Goal: Information Seeking & Learning: Learn about a topic

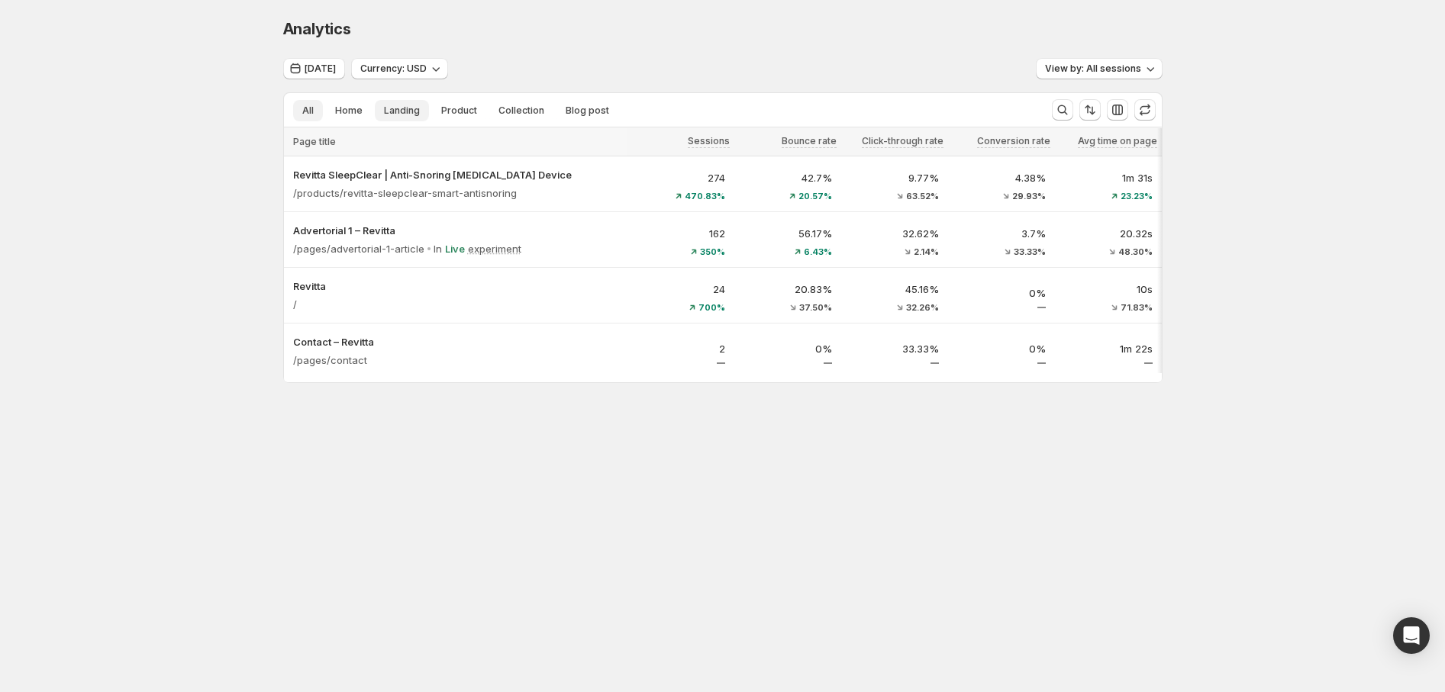
click at [392, 106] on span "Landing" at bounding box center [402, 111] width 36 height 12
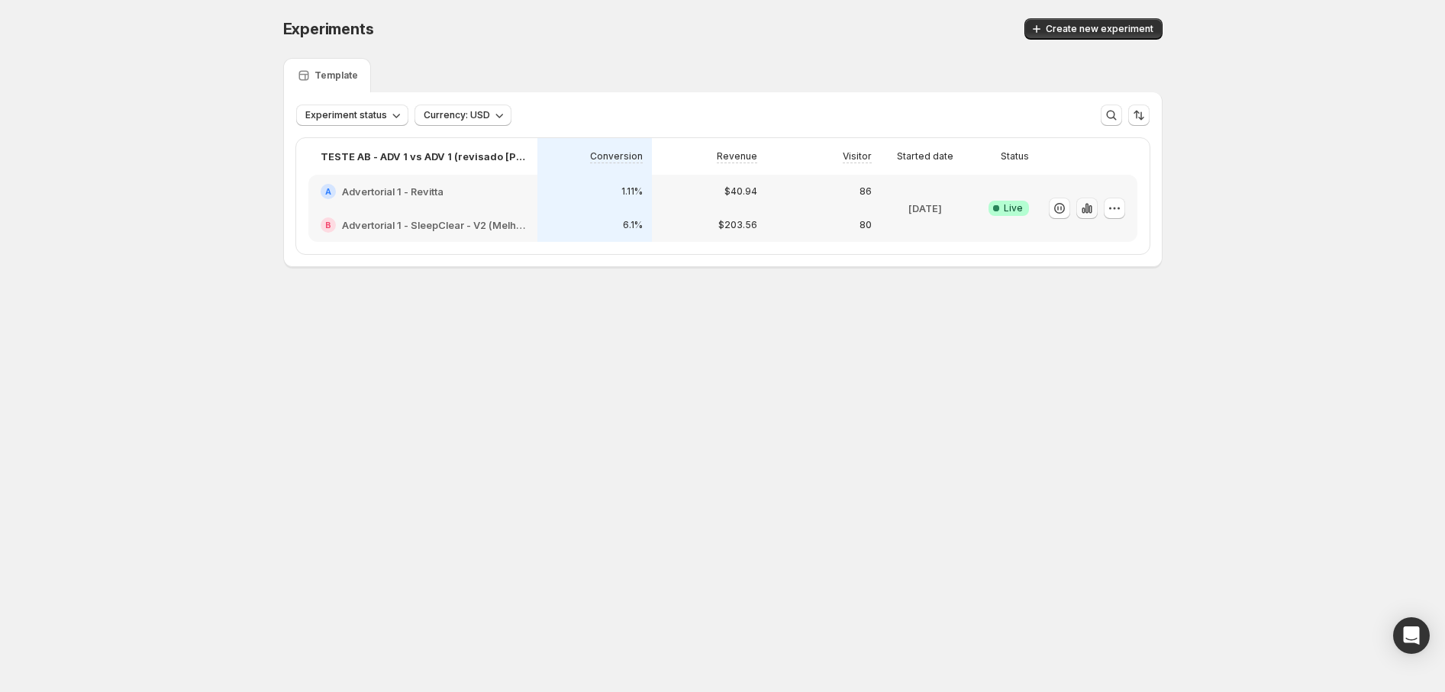
click at [1088, 206] on icon "button" at bounding box center [1086, 208] width 3 height 10
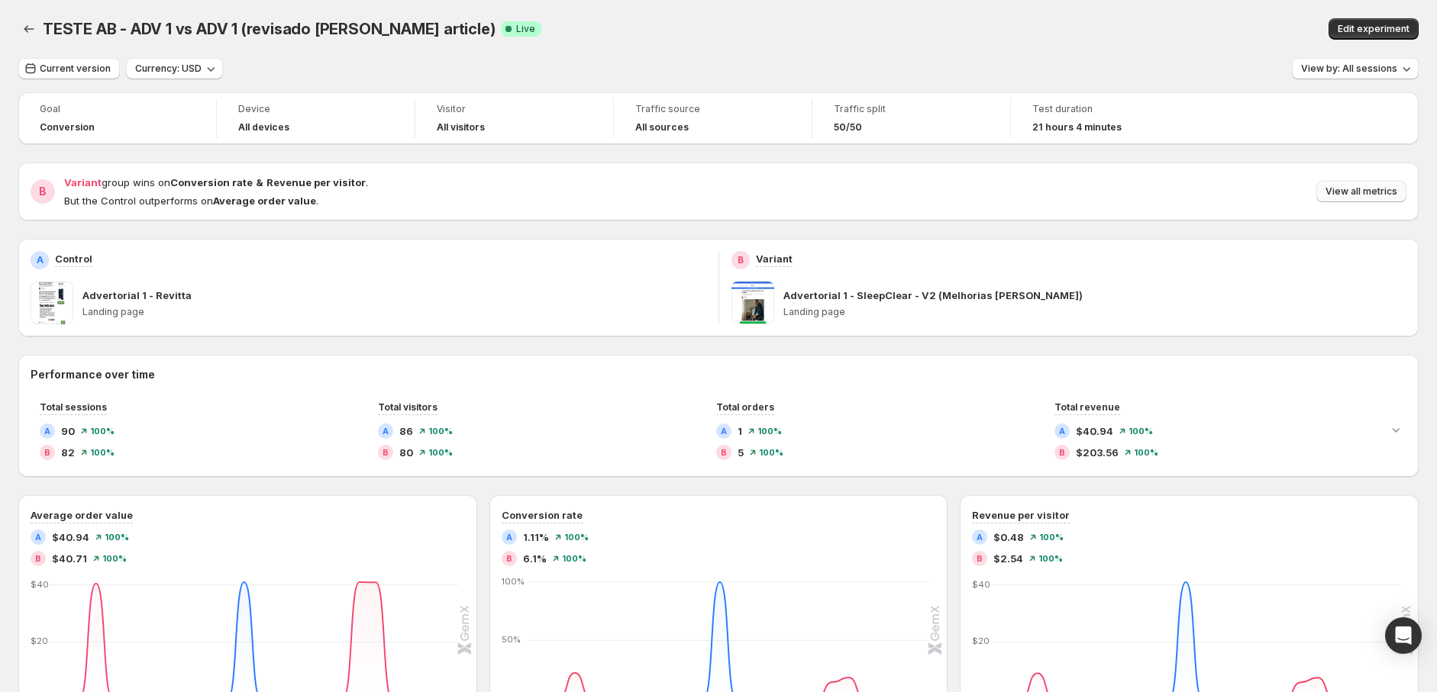
click at [1361, 192] on span "View all metrics" at bounding box center [1361, 191] width 72 height 12
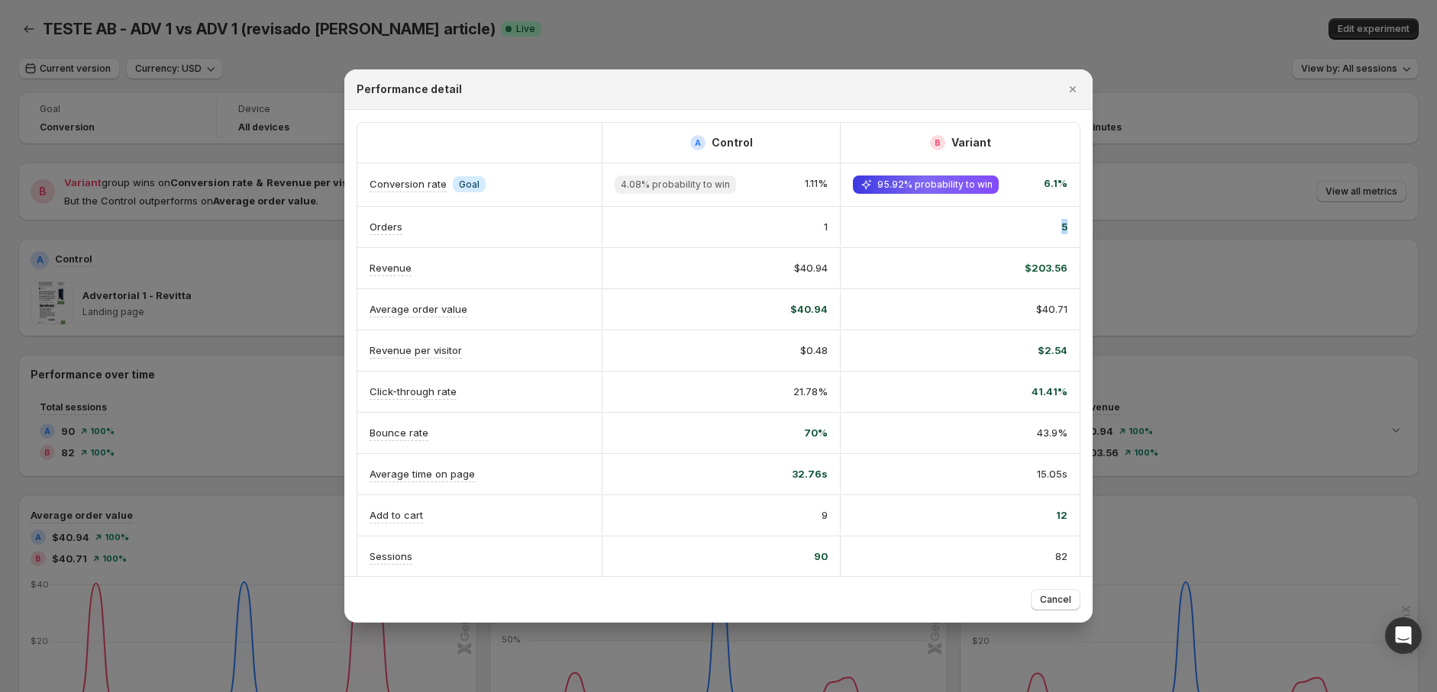
drag, startPoint x: 1056, startPoint y: 227, endPoint x: 1038, endPoint y: 227, distance: 17.6
click at [1040, 227] on div "5" at bounding box center [960, 226] width 214 height 15
drag, startPoint x: 822, startPoint y: 229, endPoint x: 803, endPoint y: 229, distance: 19.1
click at [817, 229] on div "1" at bounding box center [720, 226] width 213 height 15
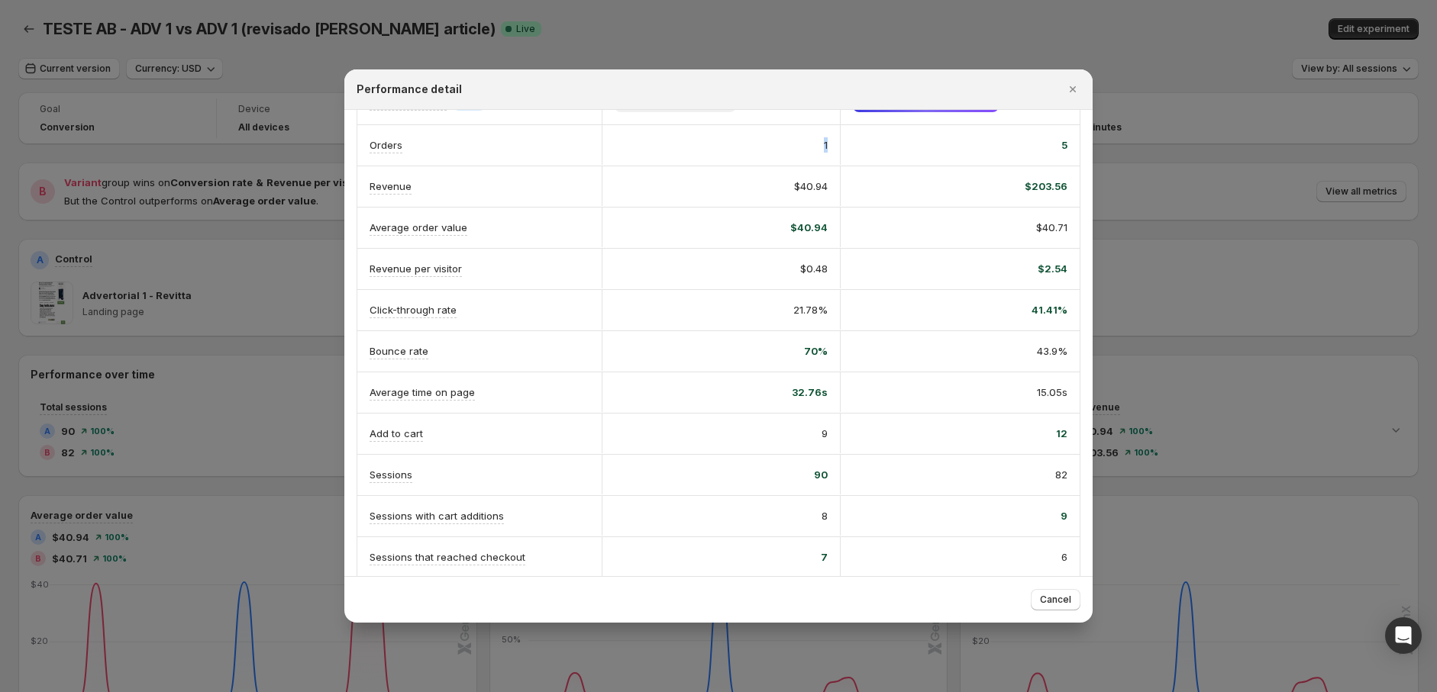
scroll to position [85, 0]
click at [1056, 427] on span "12" at bounding box center [1061, 430] width 11 height 15
click at [1012, 435] on div "12" at bounding box center [960, 430] width 214 height 15
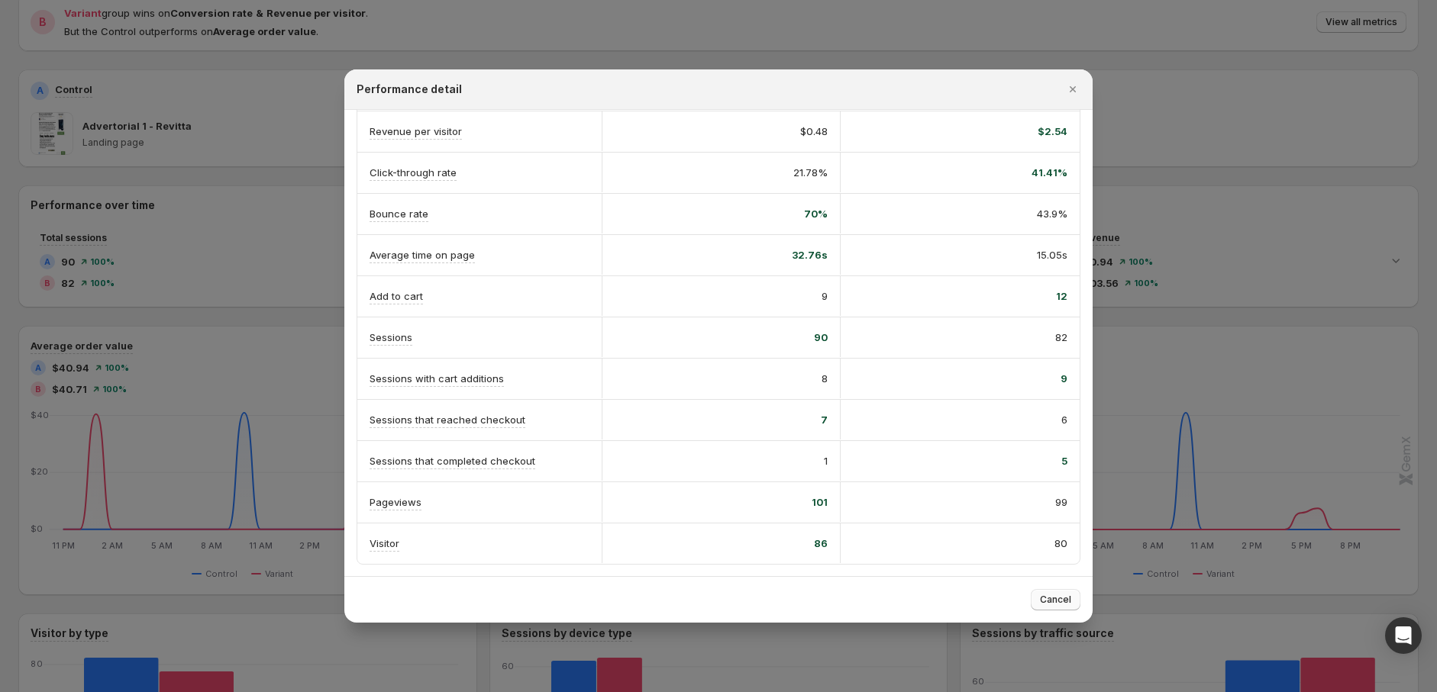
scroll to position [230, 0]
click at [1062, 602] on span "Cancel" at bounding box center [1055, 600] width 31 height 12
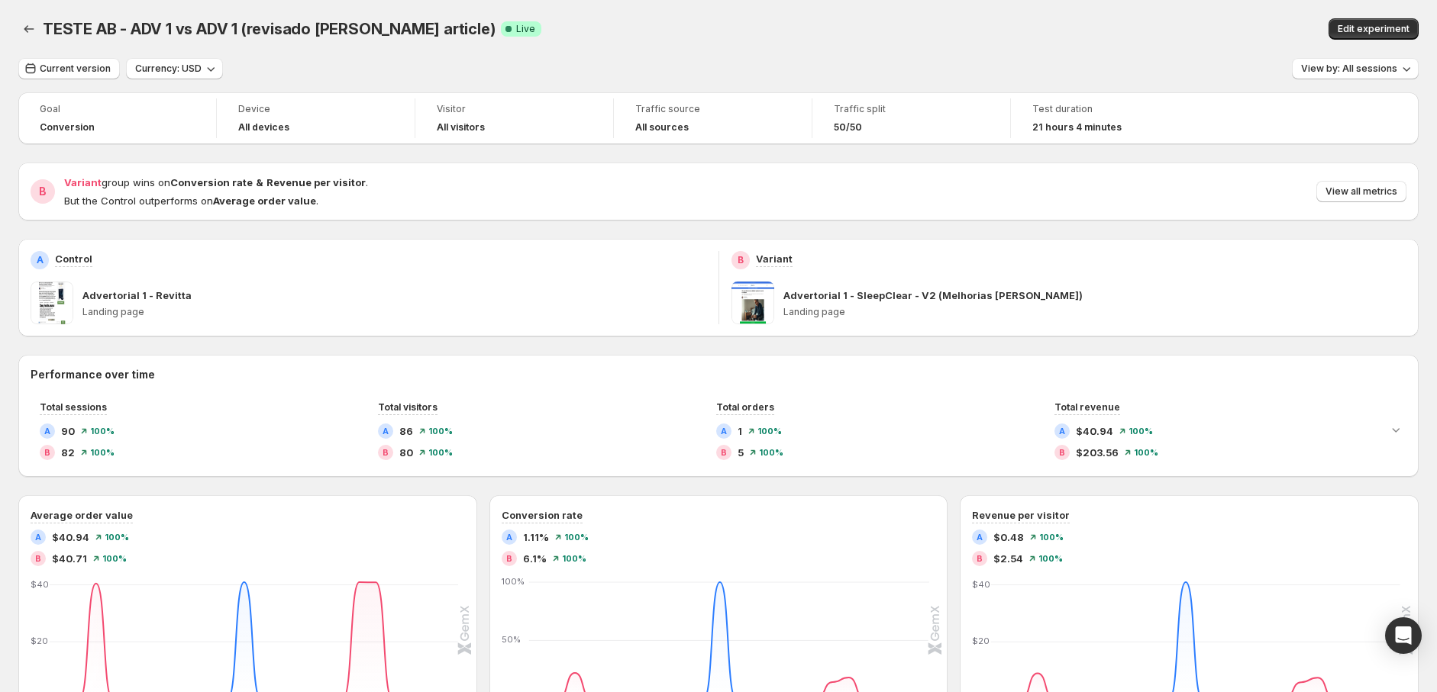
click at [1103, 125] on span "21 hours 4 minutes" at bounding box center [1076, 127] width 89 height 12
click at [1227, 114] on div "Goal Conversion Device All devices Visitor All visitors Traffic source All sour…" at bounding box center [718, 118] width 1400 height 52
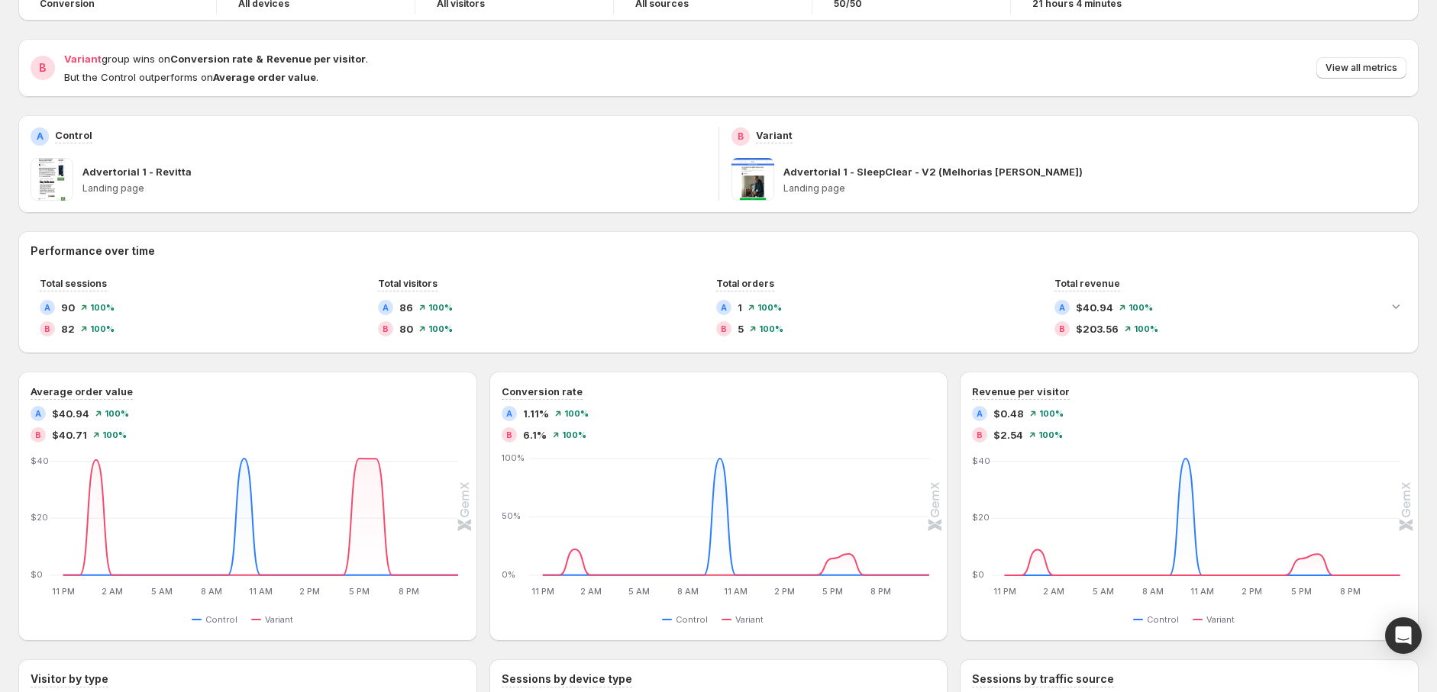
scroll to position [85, 0]
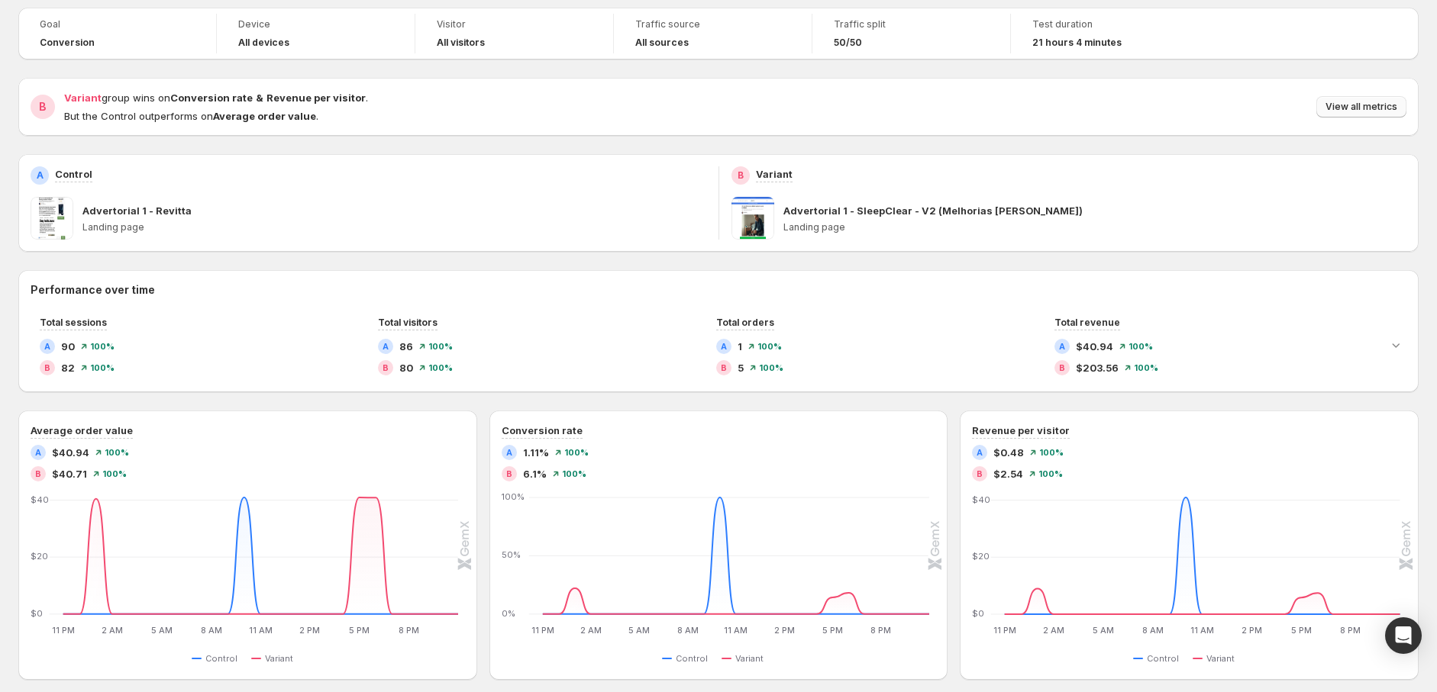
click at [1385, 104] on span "View all metrics" at bounding box center [1361, 107] width 72 height 12
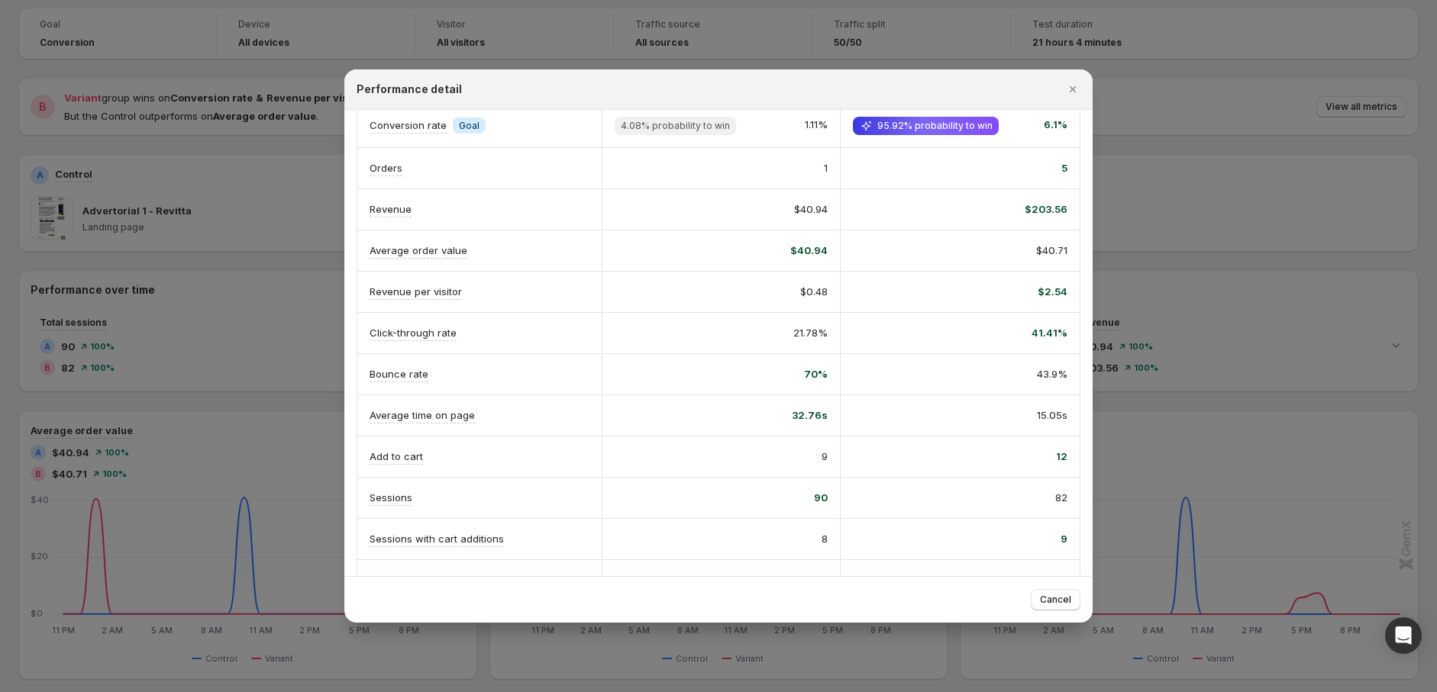
scroll to position [169, 0]
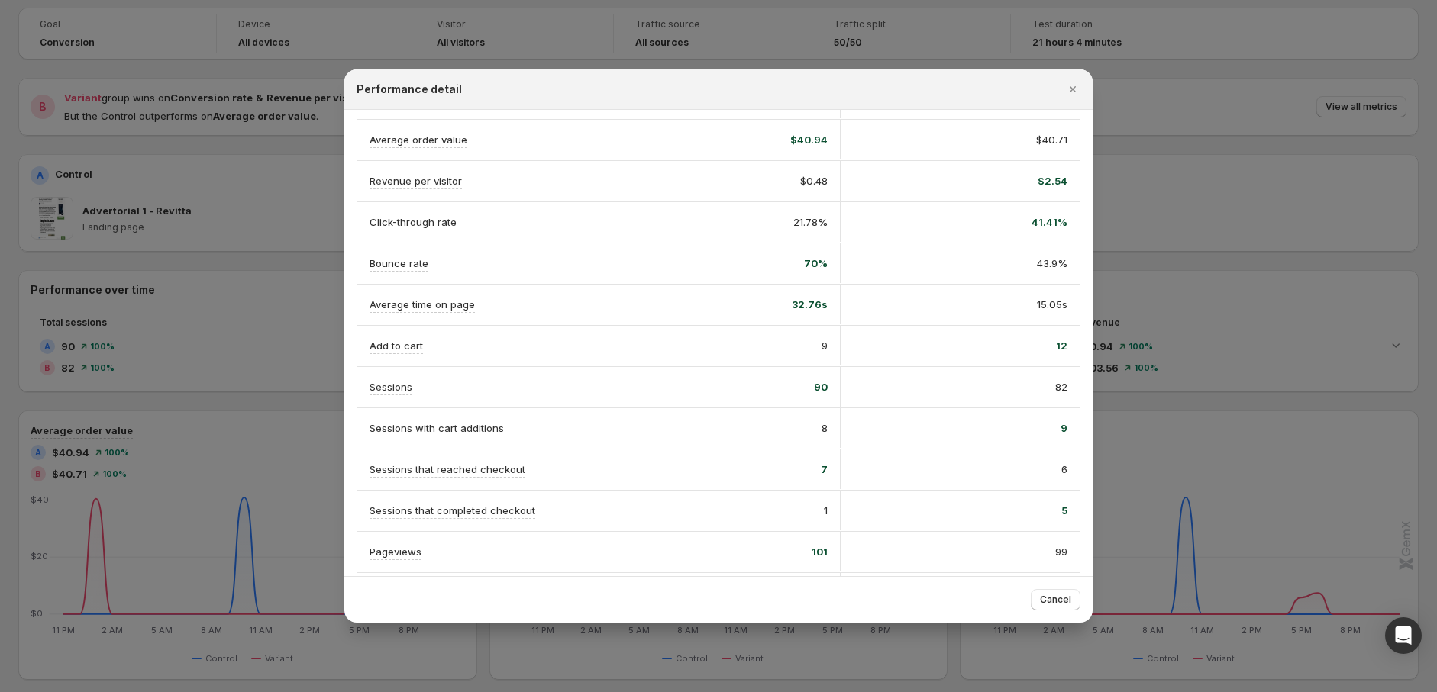
click at [804, 263] on span "70%" at bounding box center [816, 263] width 24 height 15
click at [1039, 224] on span "41.41%" at bounding box center [1049, 221] width 36 height 15
click at [1033, 224] on span "41.41%" at bounding box center [1049, 221] width 36 height 15
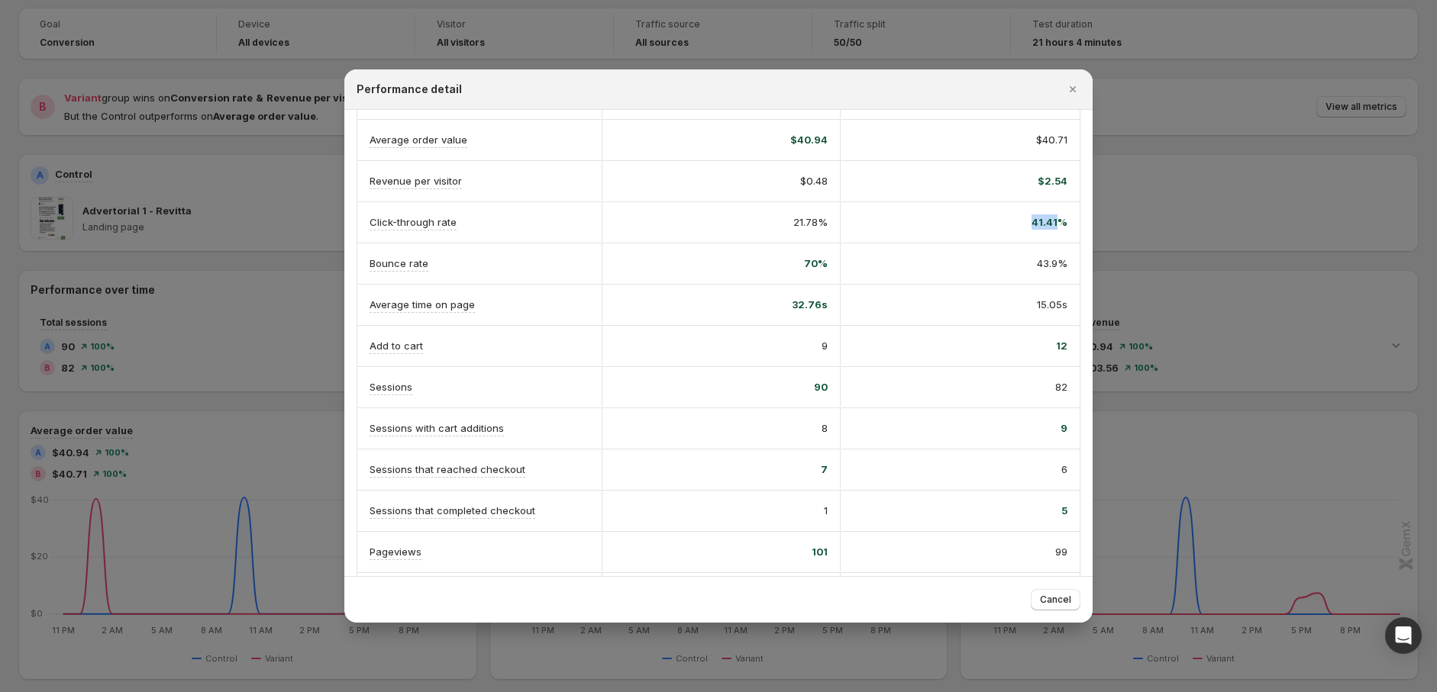
click at [1033, 224] on span "41.41%" at bounding box center [1049, 221] width 36 height 15
click at [1040, 225] on span "41.41%" at bounding box center [1049, 221] width 36 height 15
drag, startPoint x: 782, startPoint y: 230, endPoint x: 826, endPoint y: 214, distance: 46.1
click at [826, 214] on div "21.78%" at bounding box center [720, 222] width 239 height 40
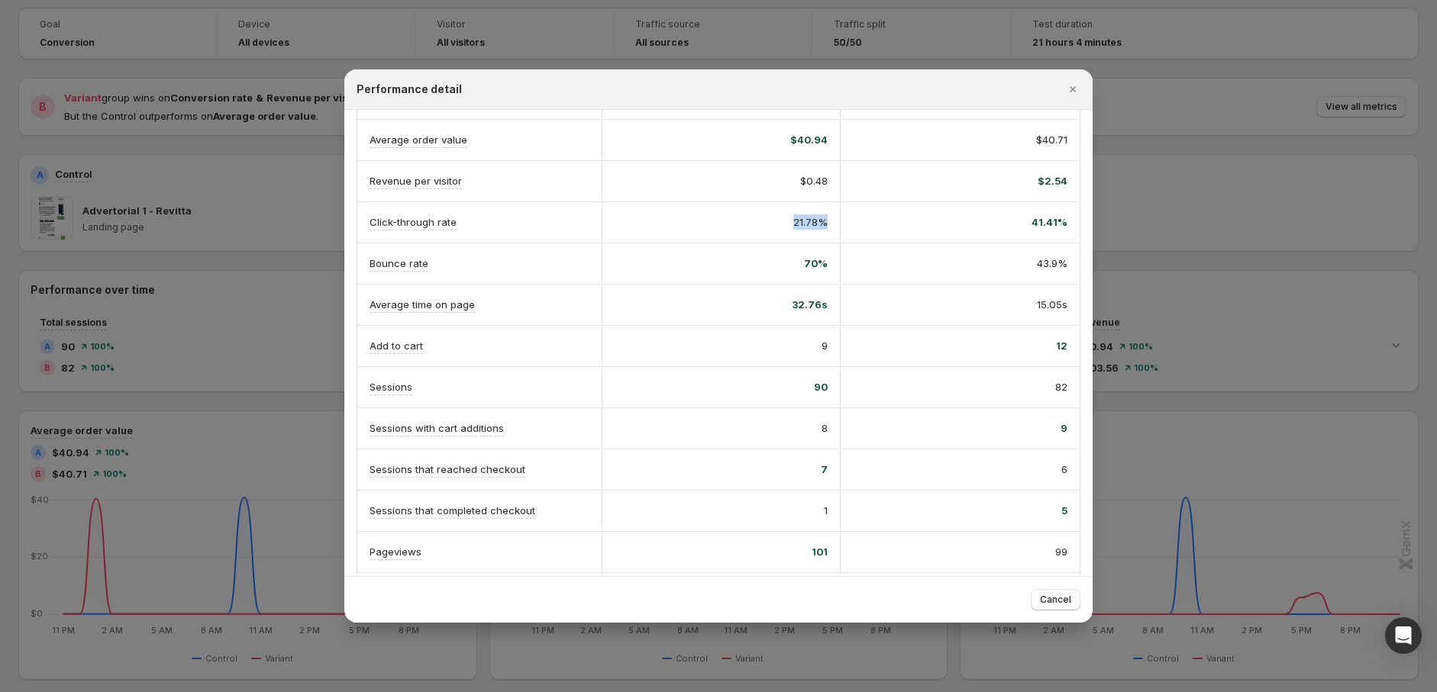
click at [826, 220] on div "21.78%" at bounding box center [720, 222] width 239 height 40
drag, startPoint x: 1002, startPoint y: 229, endPoint x: 1028, endPoint y: 218, distance: 28.4
click at [1028, 218] on div "A Control B Variant Conversion rate Info Goal 4.08% probability to win 1.11% 95…" at bounding box center [718, 283] width 748 height 686
click at [1011, 243] on div "Bounce rate 70% 43.9%" at bounding box center [718, 263] width 722 height 40
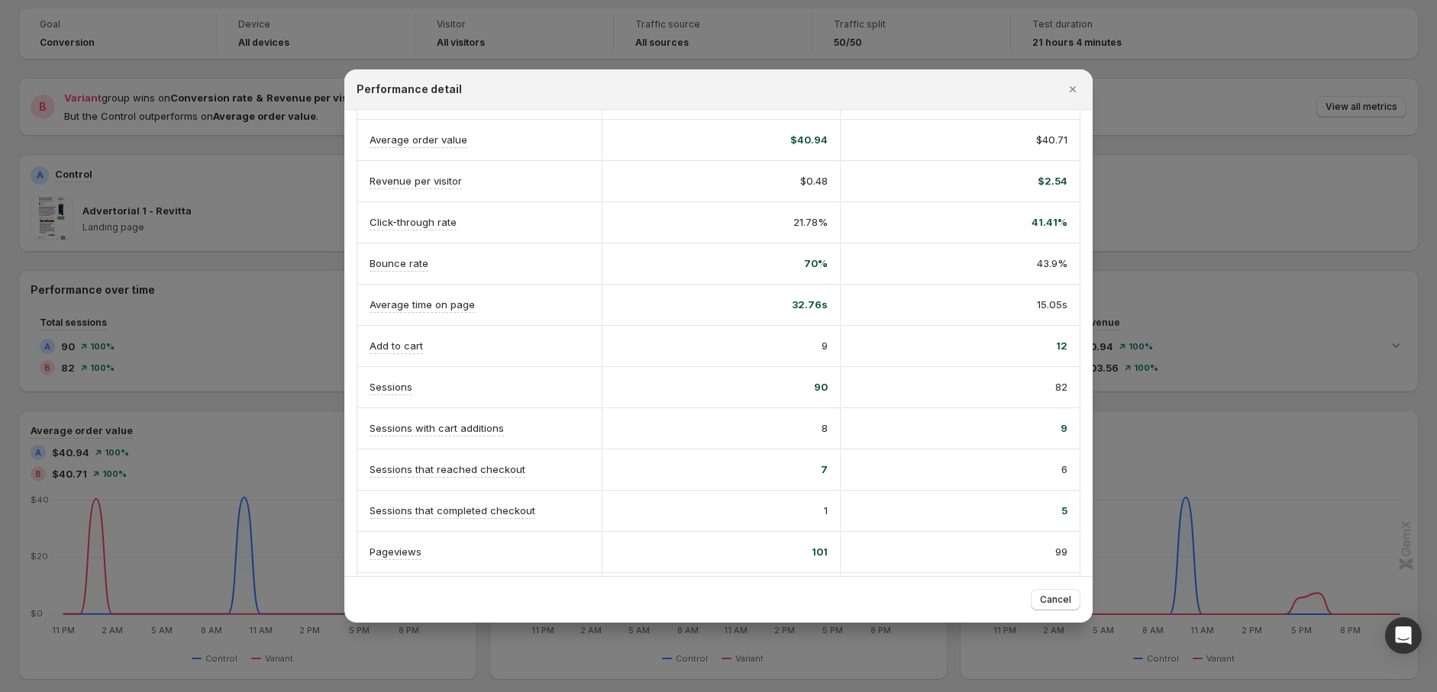
scroll to position [169, 0]
click at [1047, 231] on div "41.41%" at bounding box center [959, 222] width 239 height 40
click at [1046, 216] on span "41.41%" at bounding box center [1049, 221] width 36 height 15
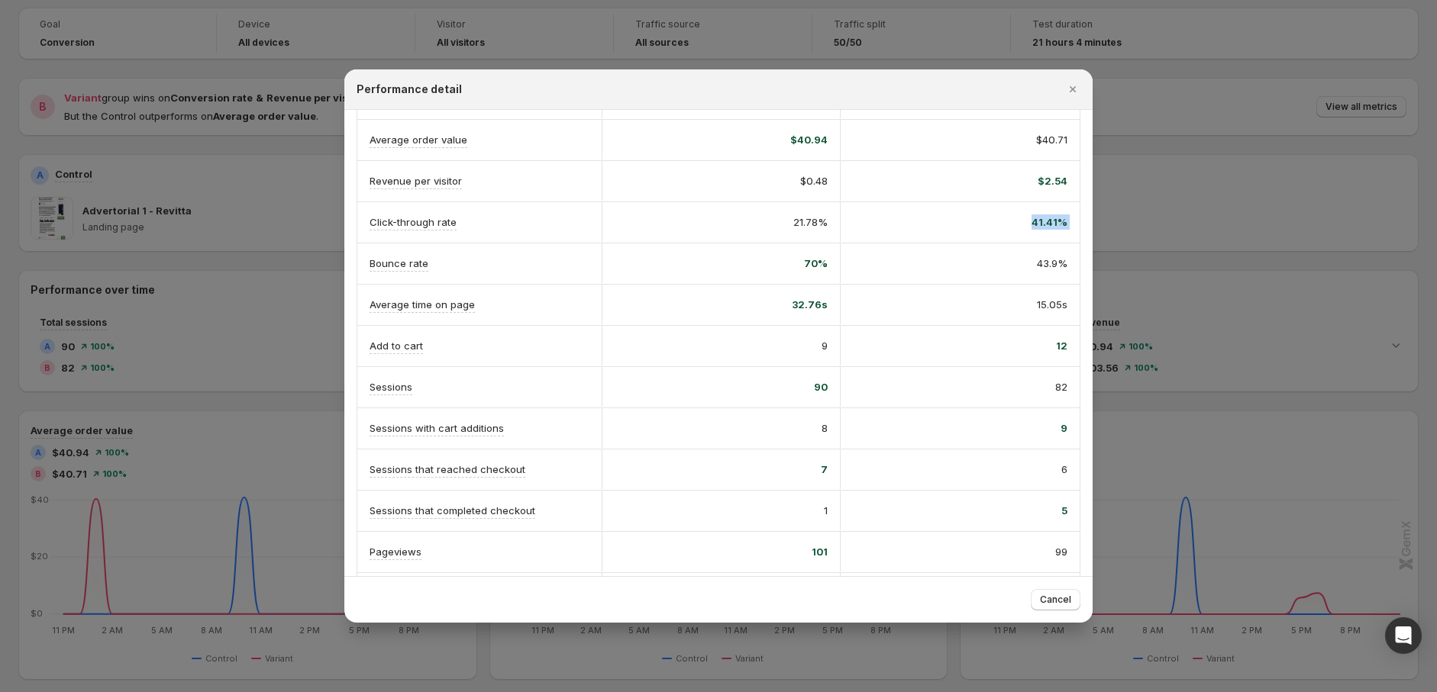
click at [1044, 229] on span "41.41%" at bounding box center [1049, 221] width 36 height 15
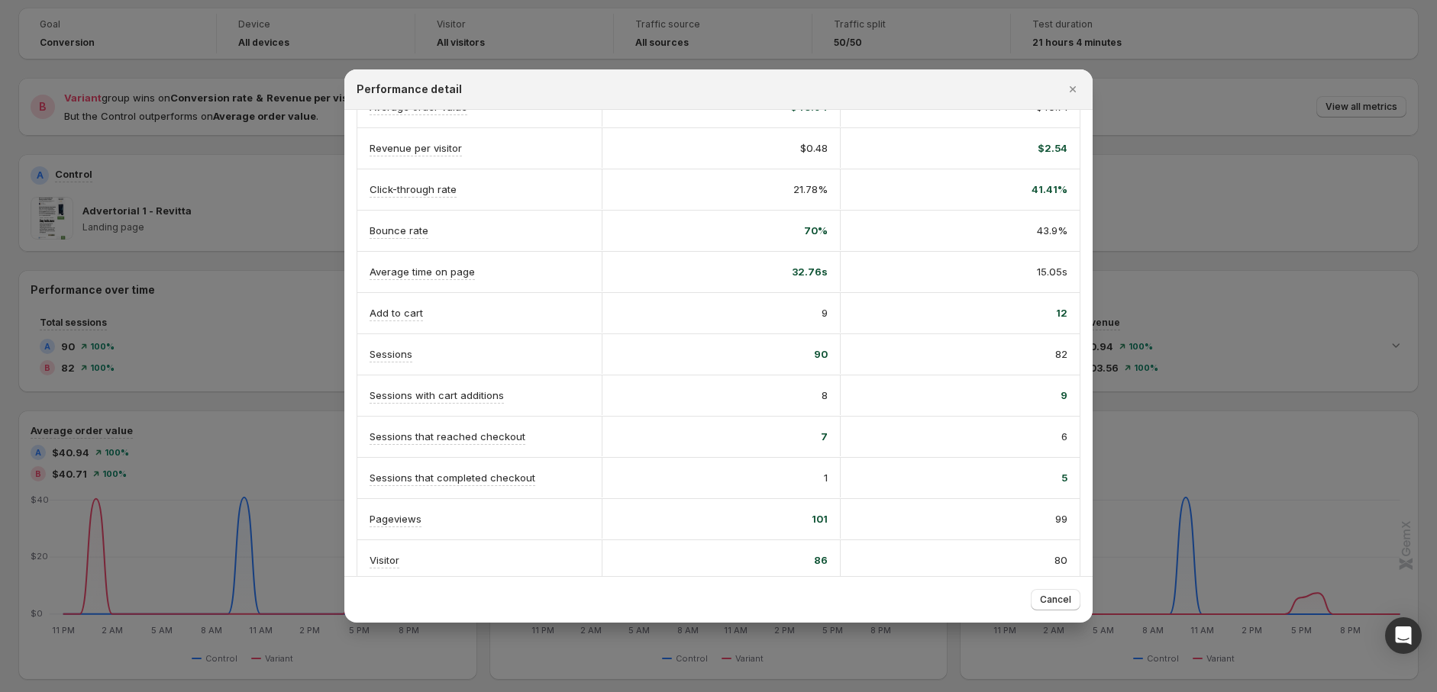
scroll to position [221, 0]
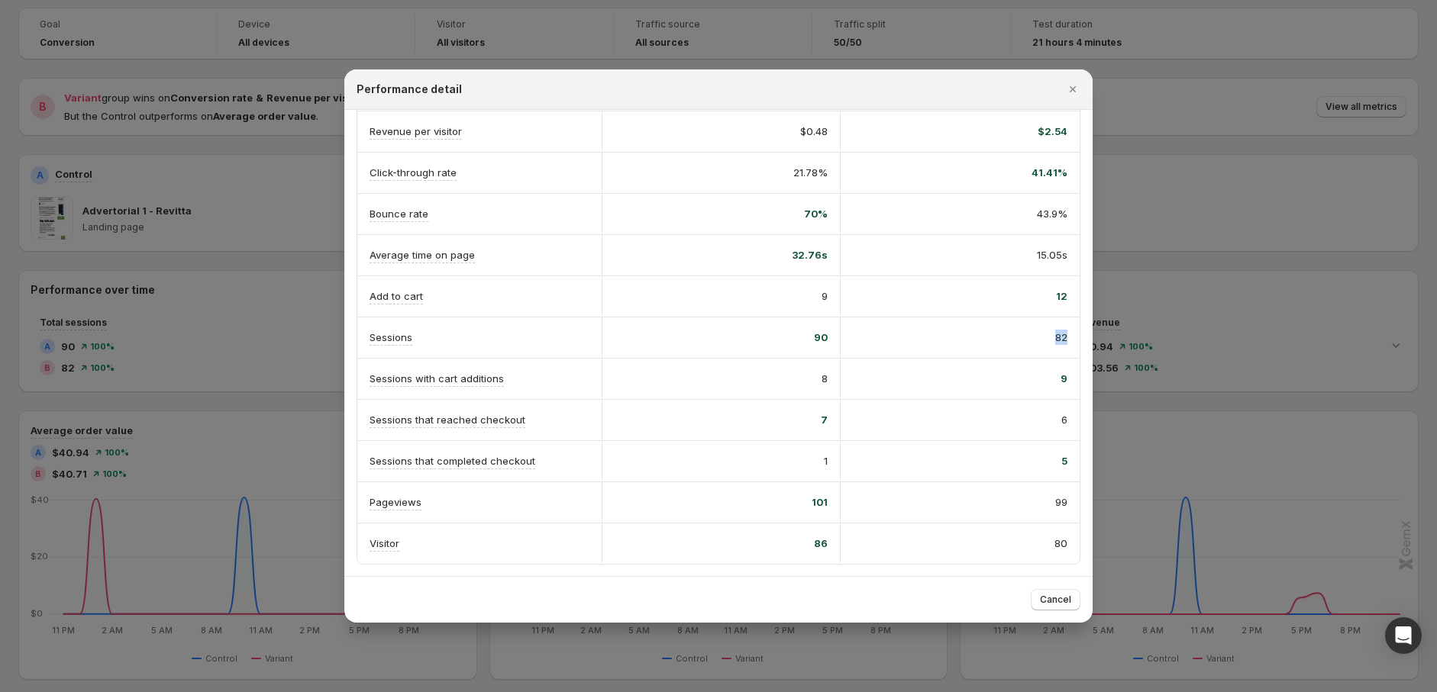
drag, startPoint x: 1039, startPoint y: 340, endPoint x: 1057, endPoint y: 338, distance: 18.5
click at [1057, 338] on div "82" at bounding box center [960, 337] width 214 height 15
click at [1057, 338] on span "82" at bounding box center [1061, 337] width 12 height 15
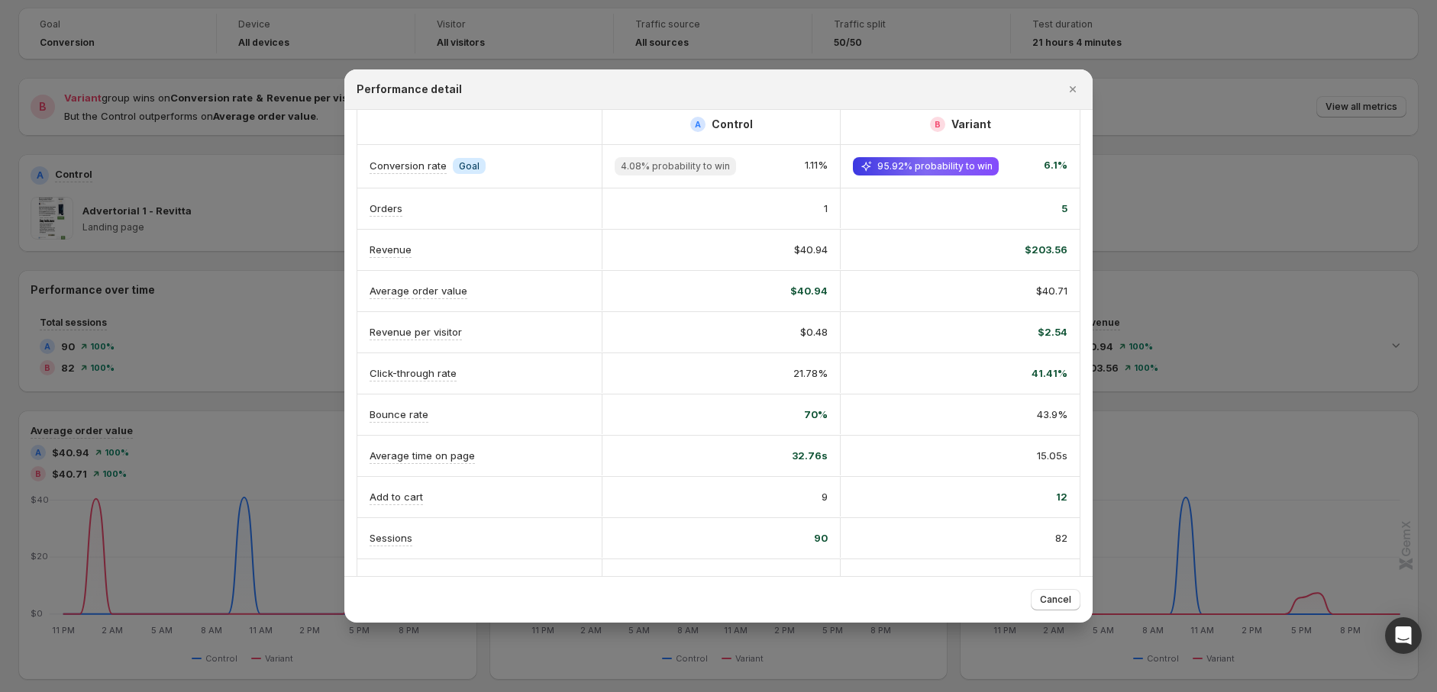
scroll to position [0, 0]
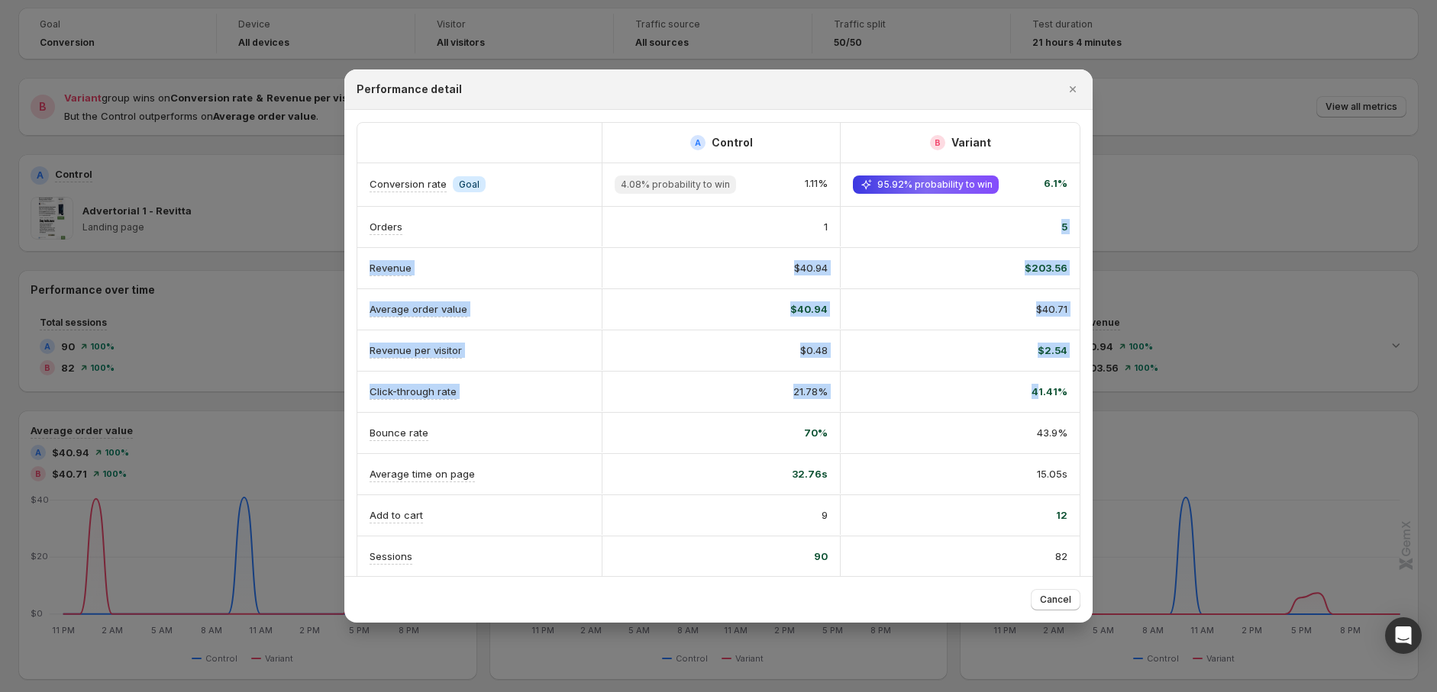
drag, startPoint x: 1048, startPoint y: 229, endPoint x: 1029, endPoint y: 406, distance: 178.1
click at [1029, 406] on div "A Control B Variant Conversion rate Info Goal 4.08% probability to win 1.11% 95…" at bounding box center [718, 453] width 724 height 662
click at [1029, 406] on div "41.41%" at bounding box center [959, 392] width 239 height 40
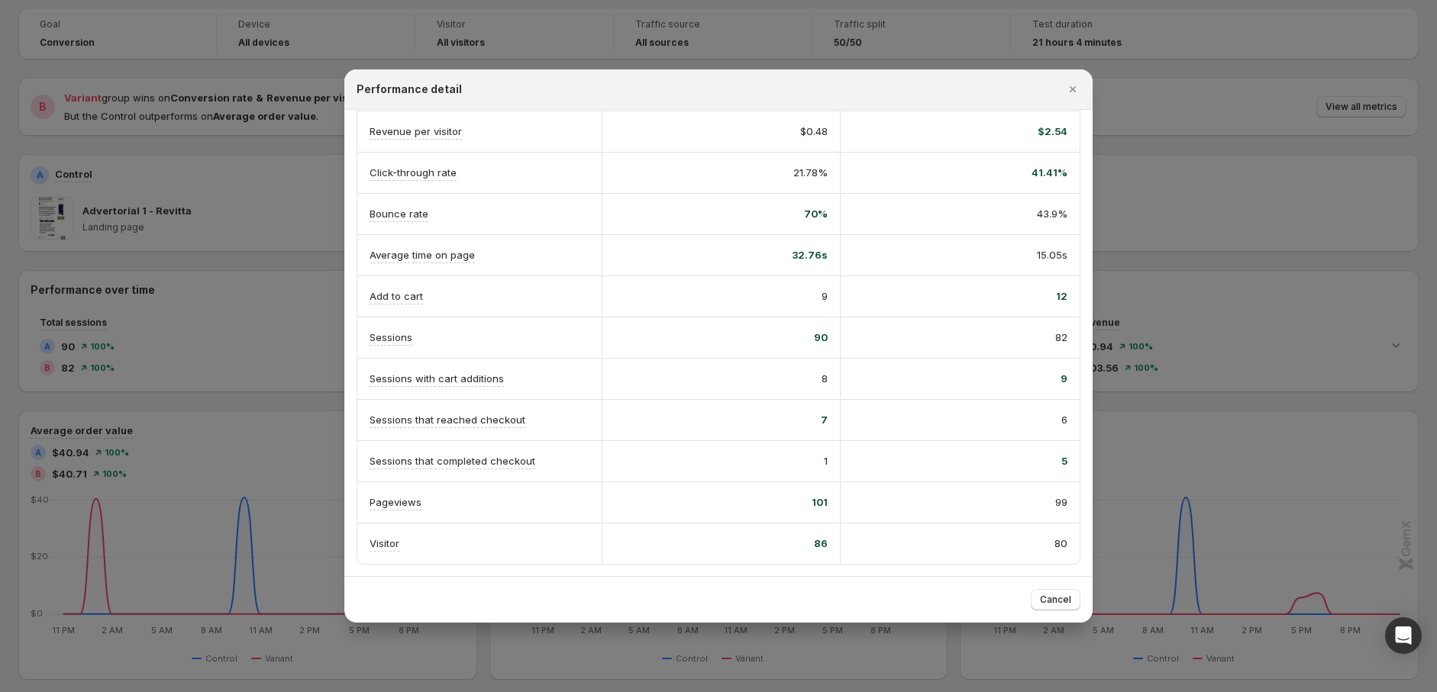
scroll to position [230, 0]
drag, startPoint x: 811, startPoint y: 366, endPoint x: 995, endPoint y: 386, distance: 184.3
click at [995, 386] on div "Sessions with cart additions 8 9" at bounding box center [718, 379] width 722 height 40
click at [995, 386] on div "9" at bounding box center [959, 379] width 239 height 40
click at [981, 412] on div "6" at bounding box center [960, 419] width 214 height 15
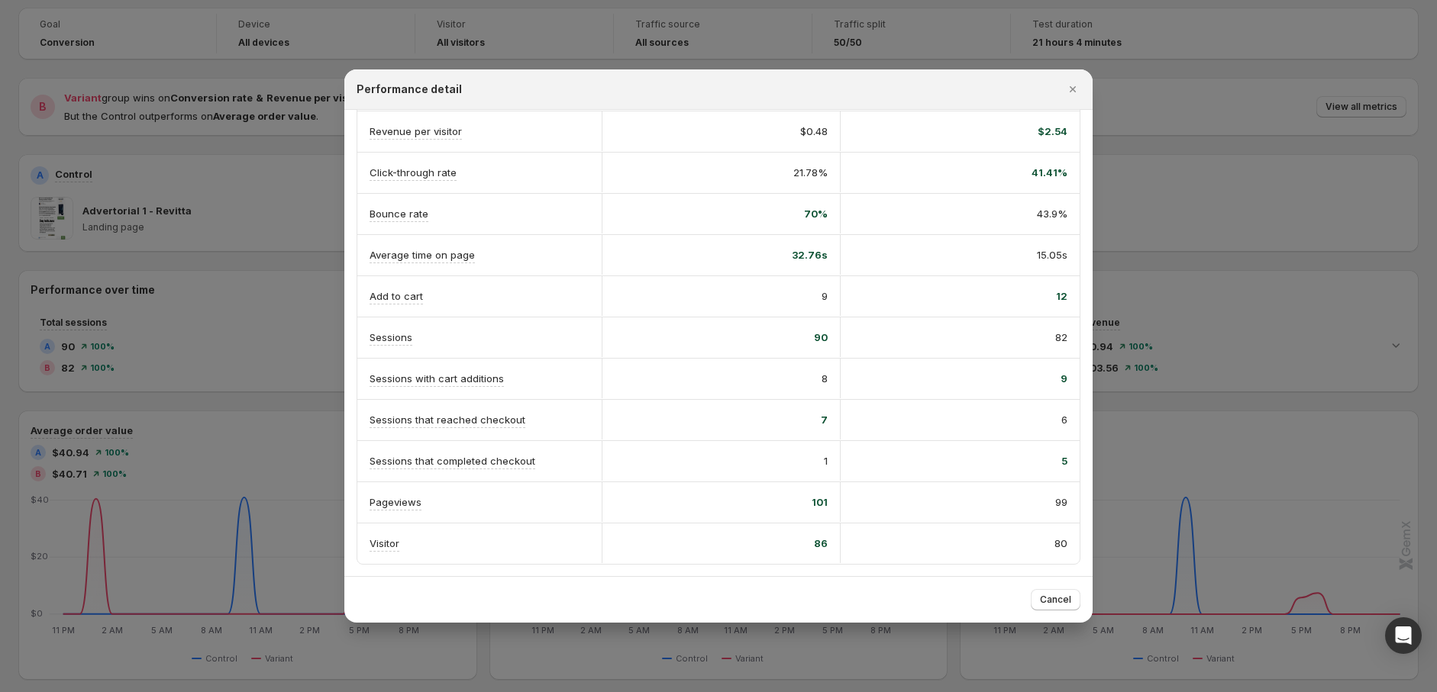
click at [941, 463] on div "5" at bounding box center [959, 461] width 239 height 40
click at [941, 463] on div "5" at bounding box center [960, 460] width 214 height 15
click at [1049, 604] on span "Cancel" at bounding box center [1055, 600] width 31 height 12
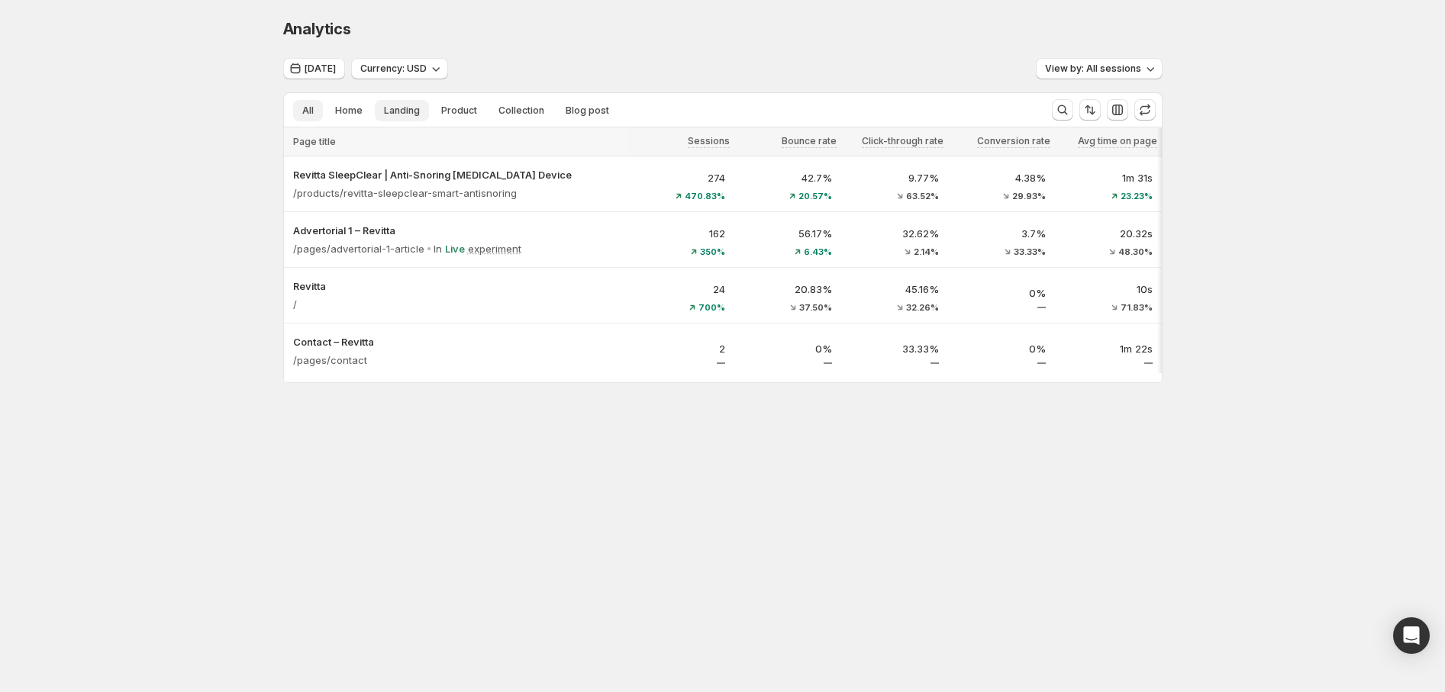
click at [402, 114] on span "Landing" at bounding box center [402, 111] width 36 height 12
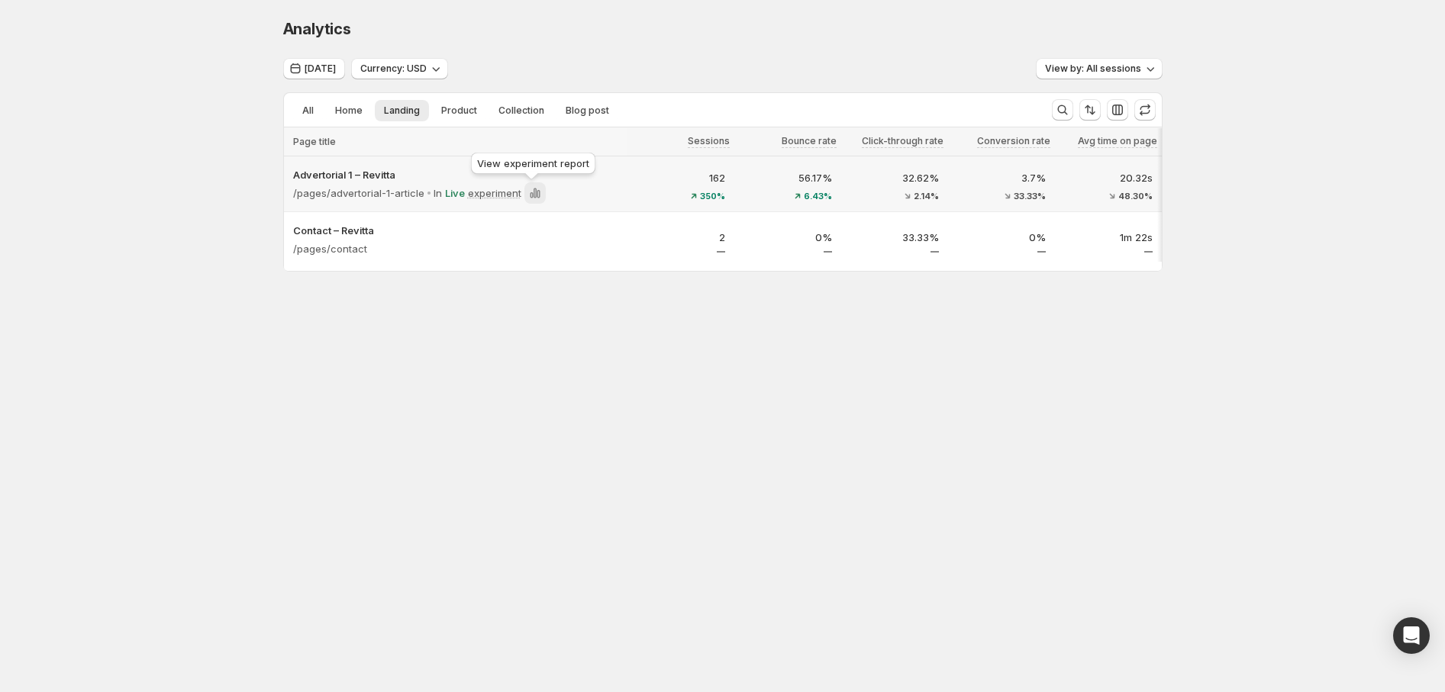
click at [529, 195] on icon at bounding box center [534, 192] width 15 height 15
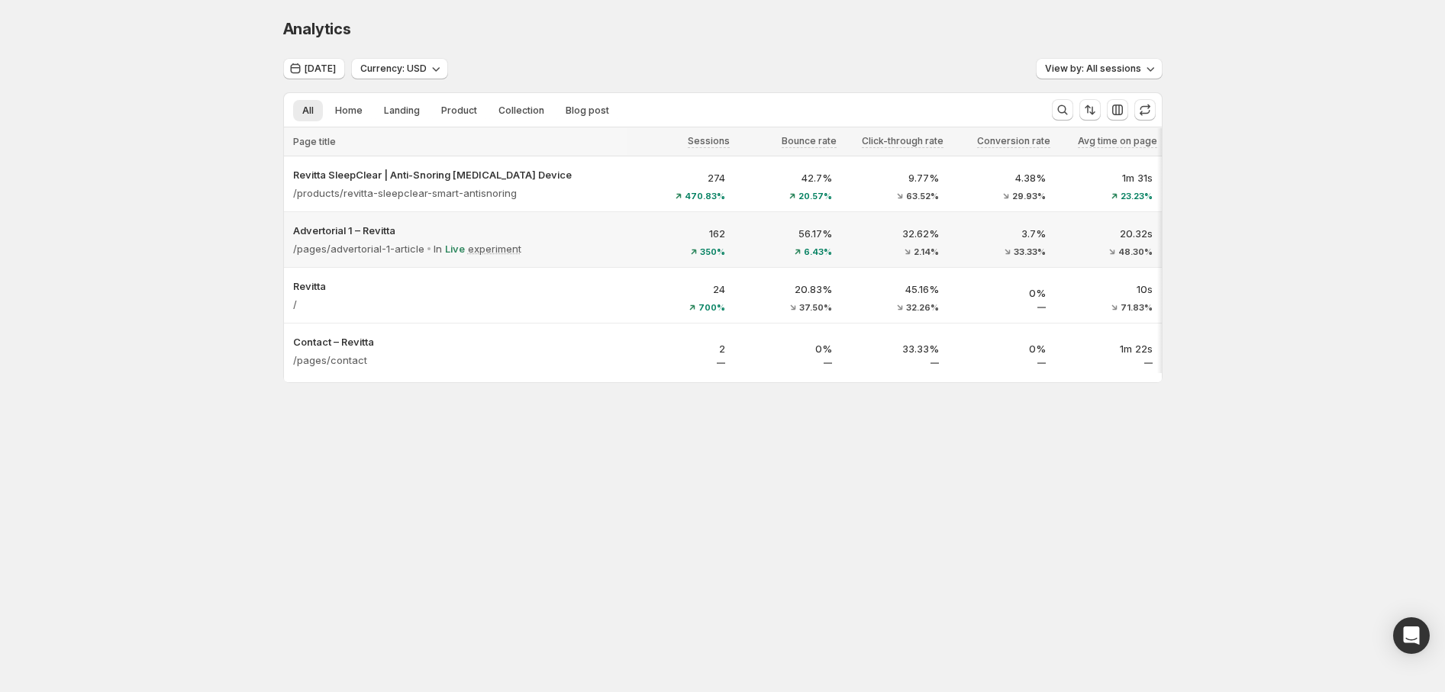
click at [962, 253] on div "33.33%" at bounding box center [1001, 251] width 89 height 9
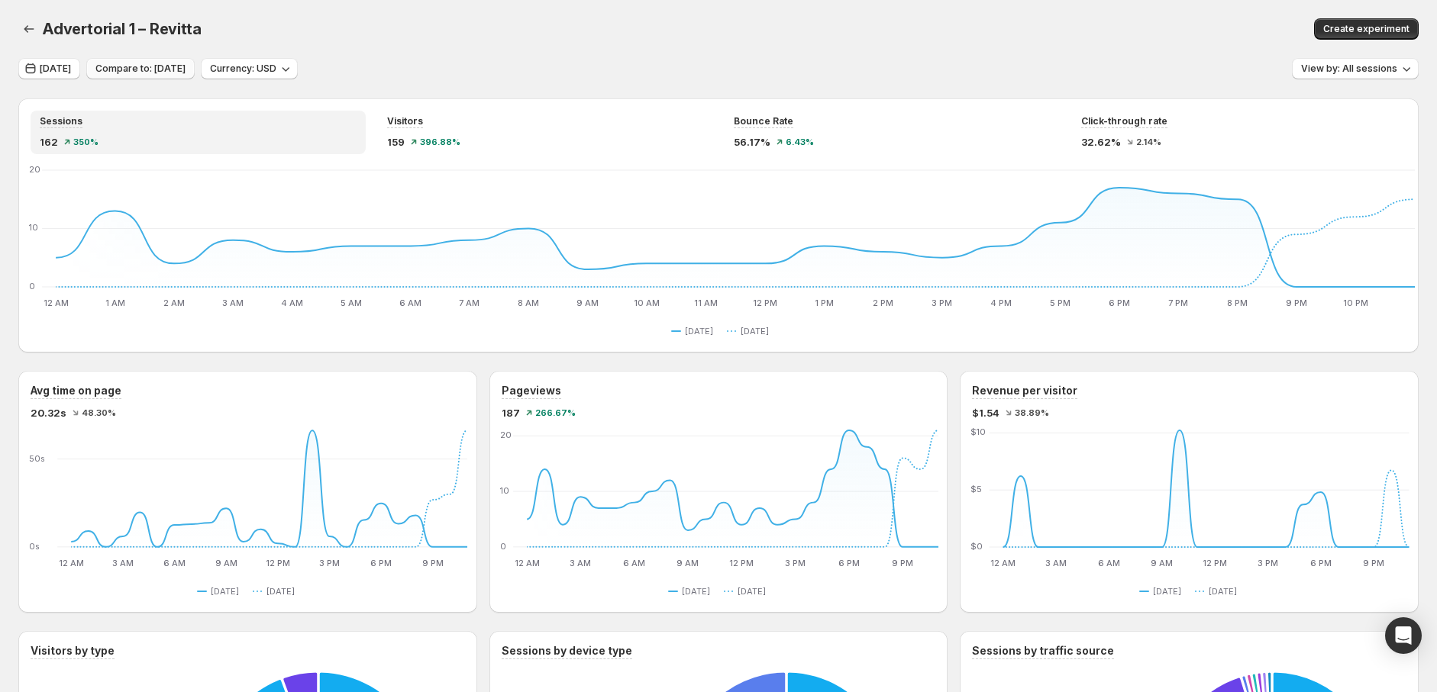
click at [155, 69] on span "Compare to: [DATE]" at bounding box center [140, 69] width 90 height 12
click at [139, 69] on span "Compare to: [DATE]" at bounding box center [140, 69] width 90 height 12
click at [62, 69] on span "[DATE]" at bounding box center [55, 69] width 31 height 12
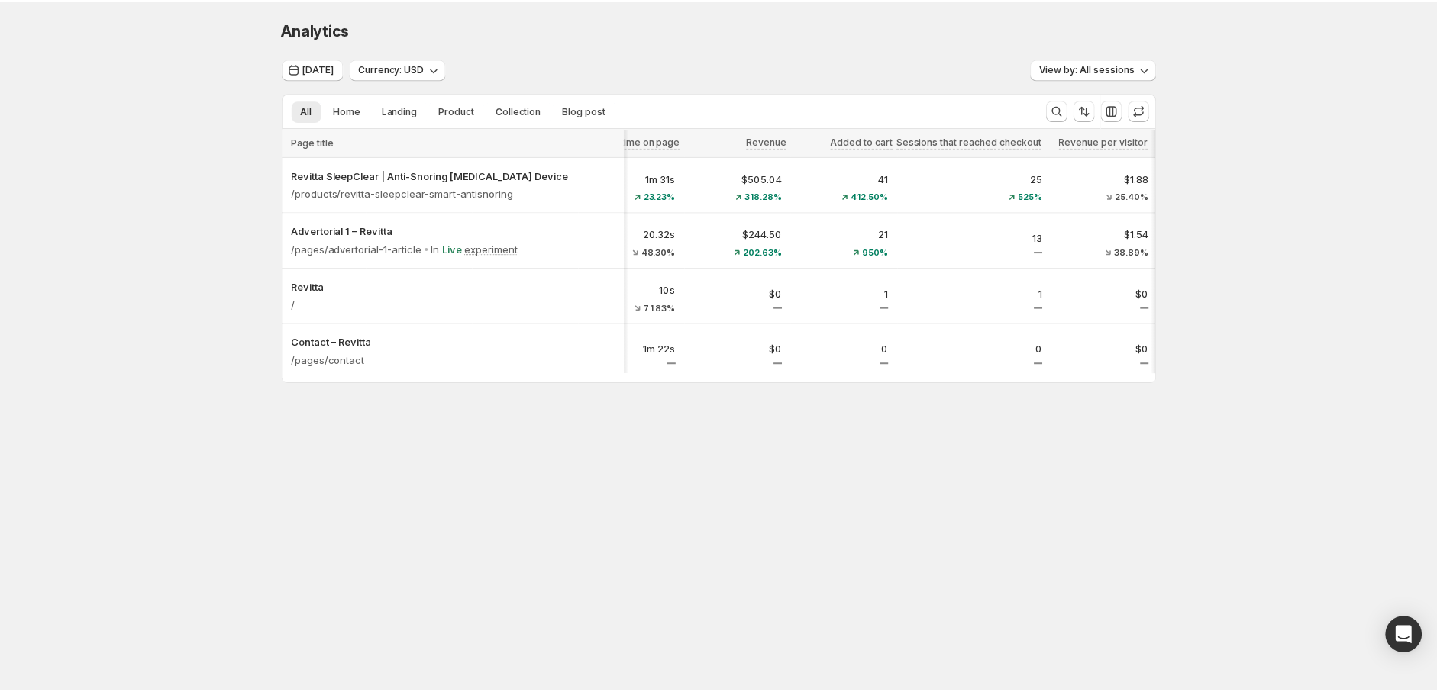
scroll to position [0, 683]
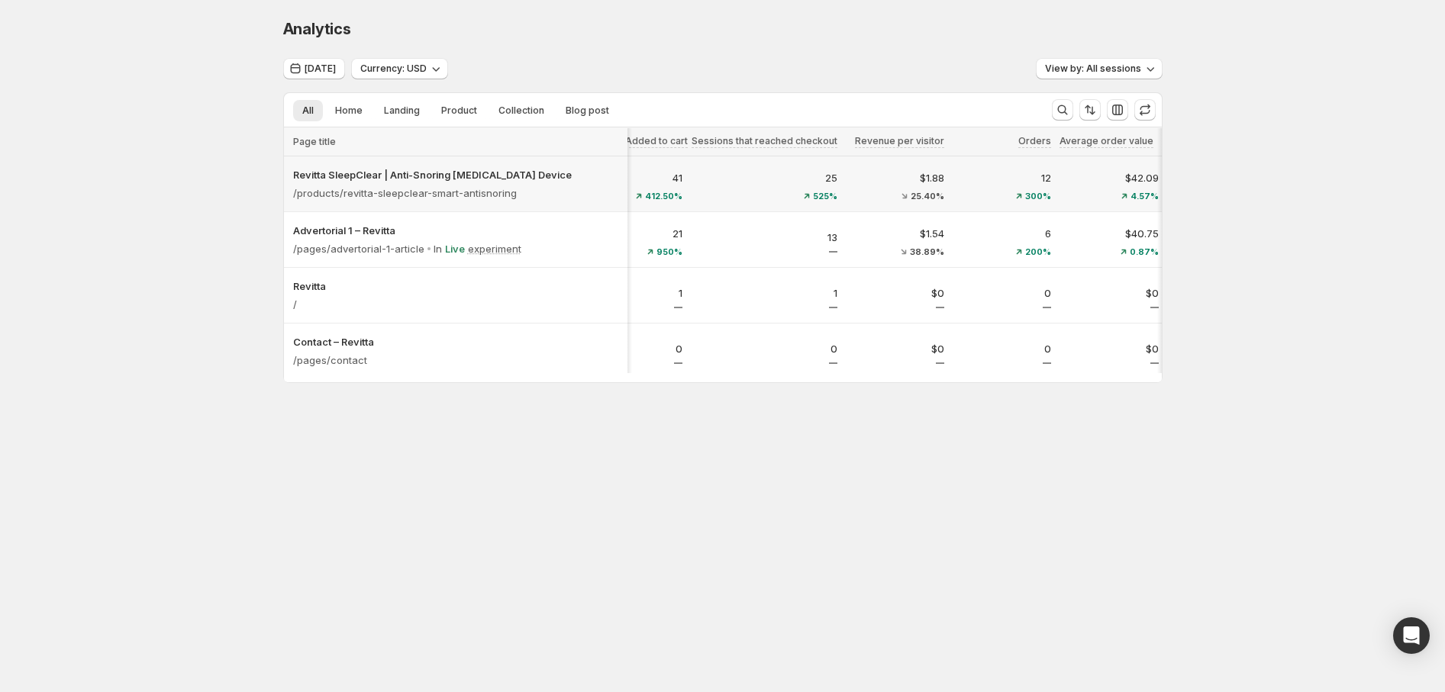
click at [1085, 189] on div "$42.09 4.57%" at bounding box center [1113, 185] width 89 height 31
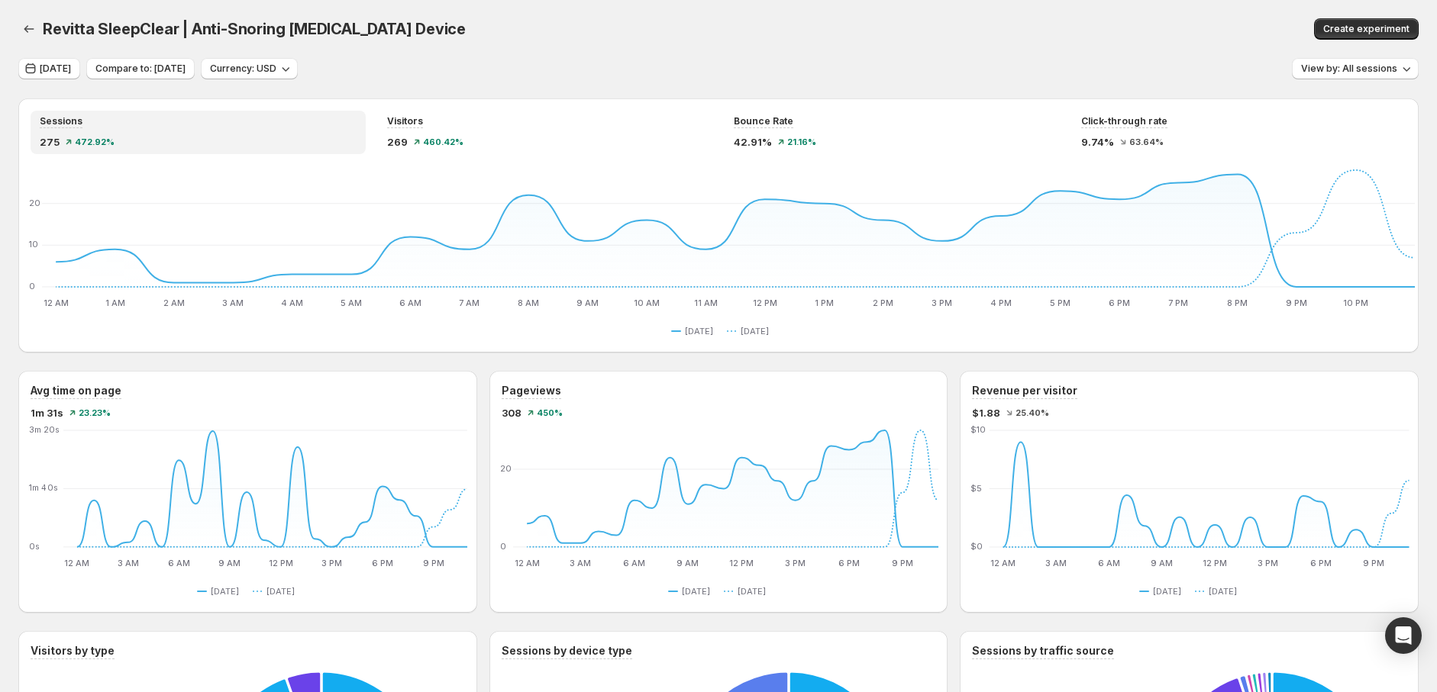
click at [40, 37] on div at bounding box center [30, 28] width 24 height 21
click at [31, 25] on icon "button" at bounding box center [28, 28] width 15 height 15
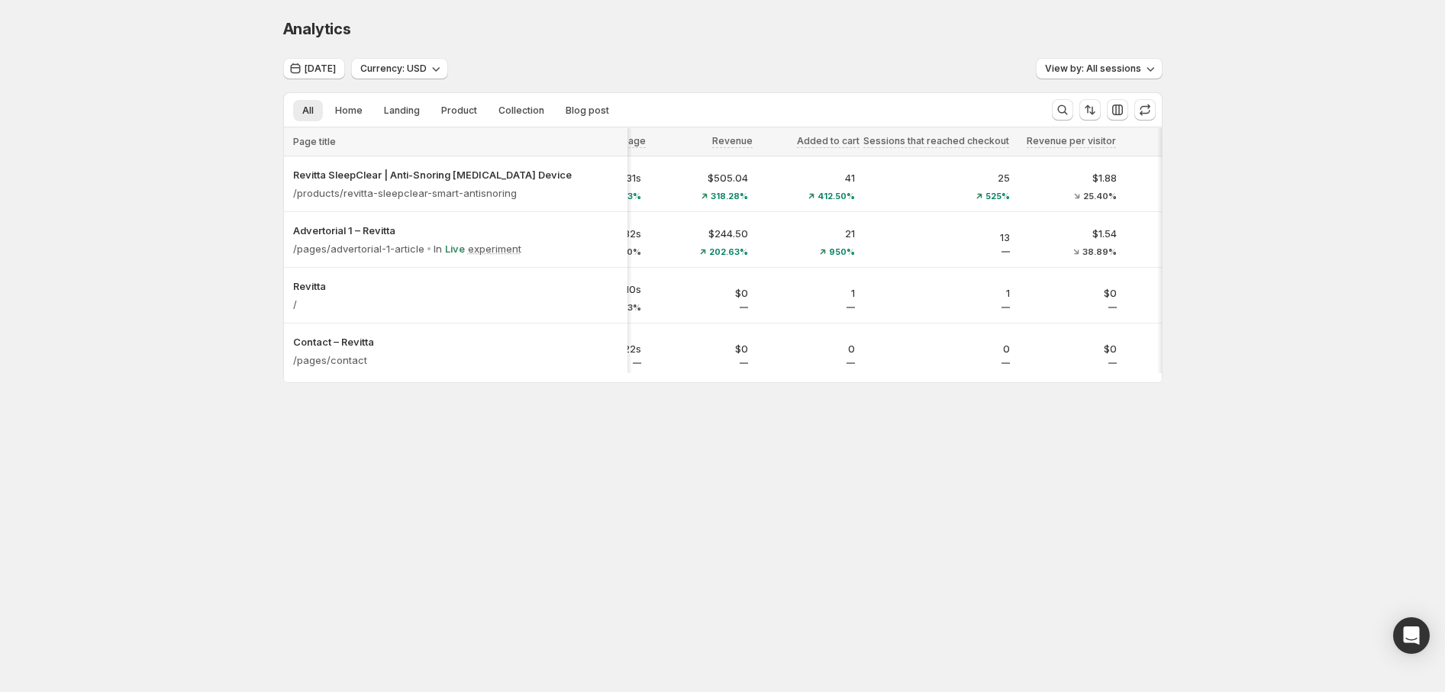
scroll to position [0, 530]
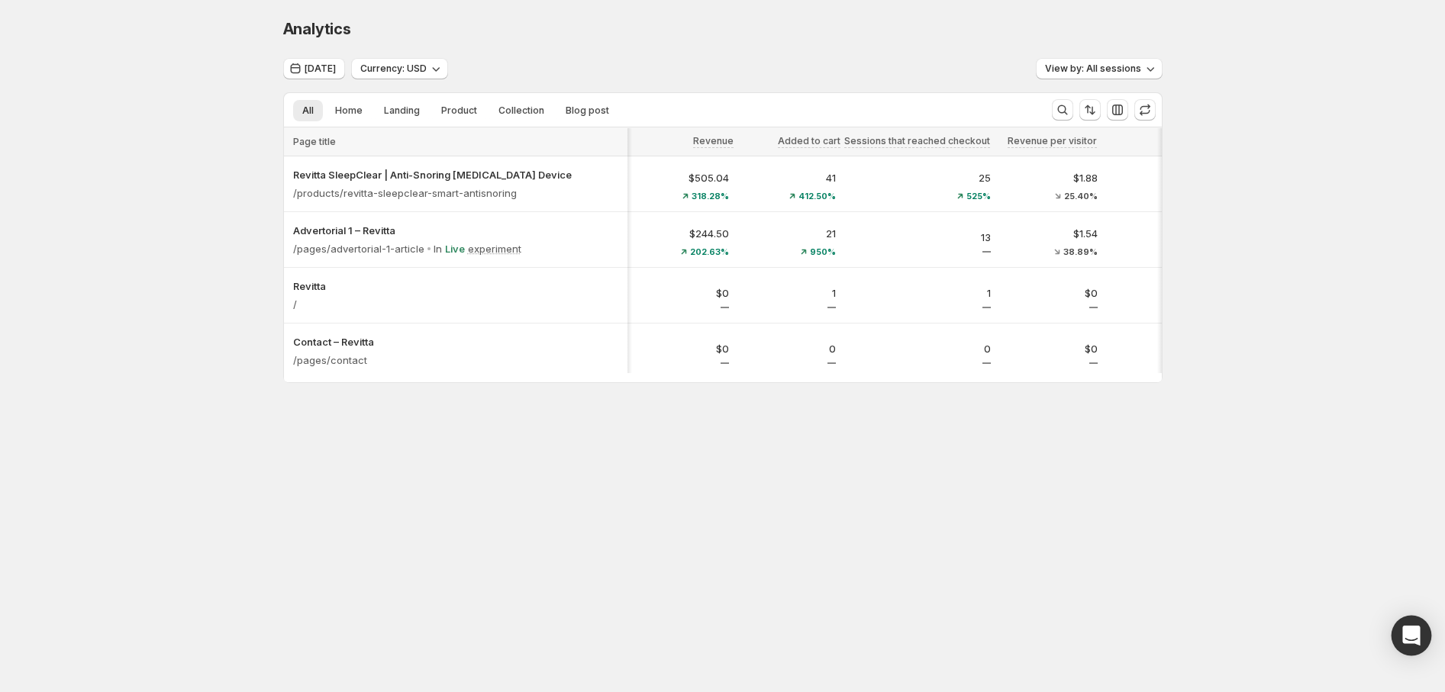
click at [1408, 627] on div "Open Intercom Messenger" at bounding box center [1412, 636] width 40 height 40
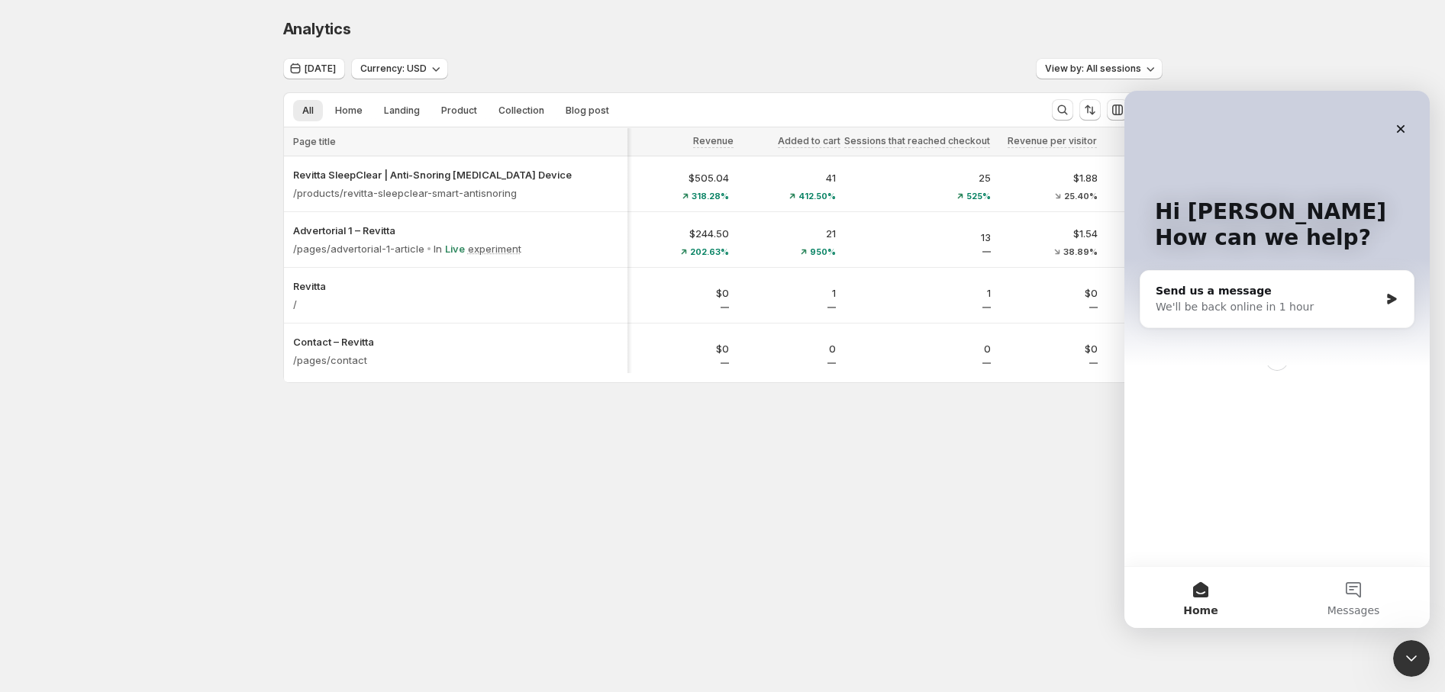
scroll to position [0, 0]
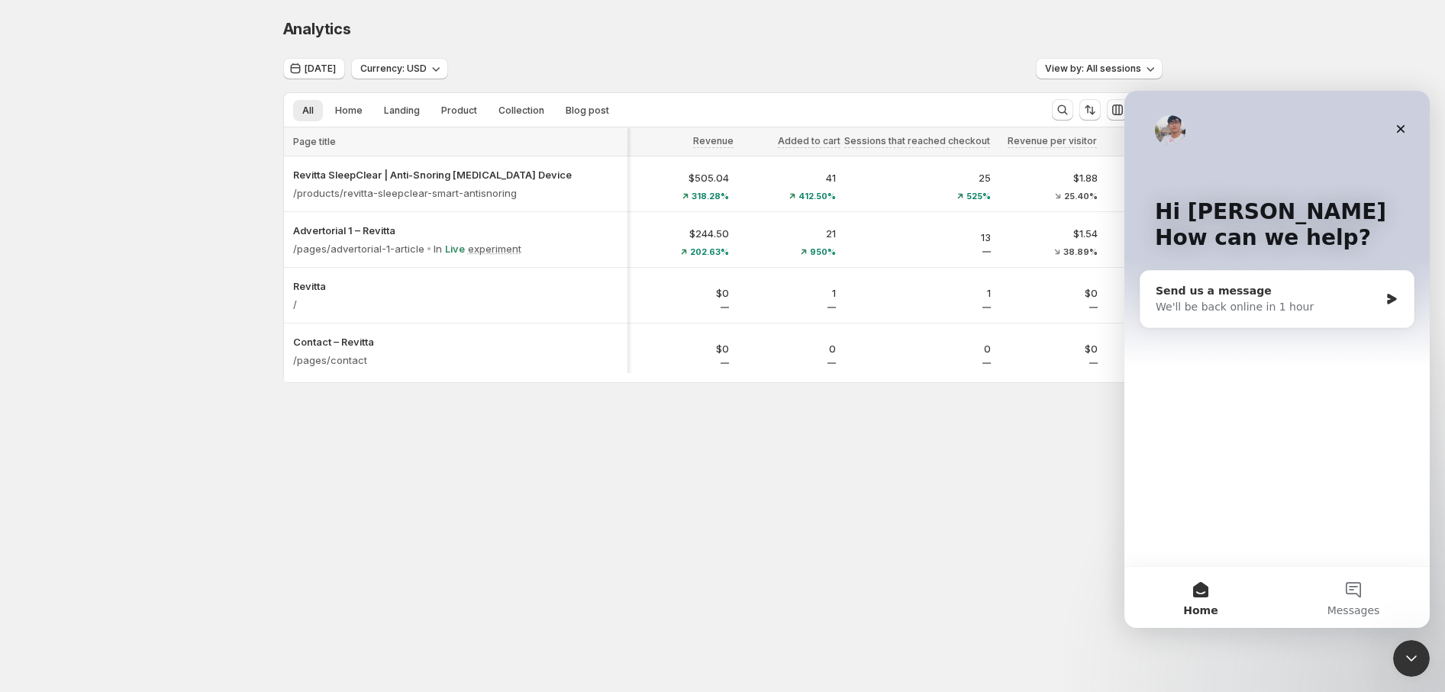
click at [1205, 298] on div "Send us a message" at bounding box center [1268, 291] width 224 height 16
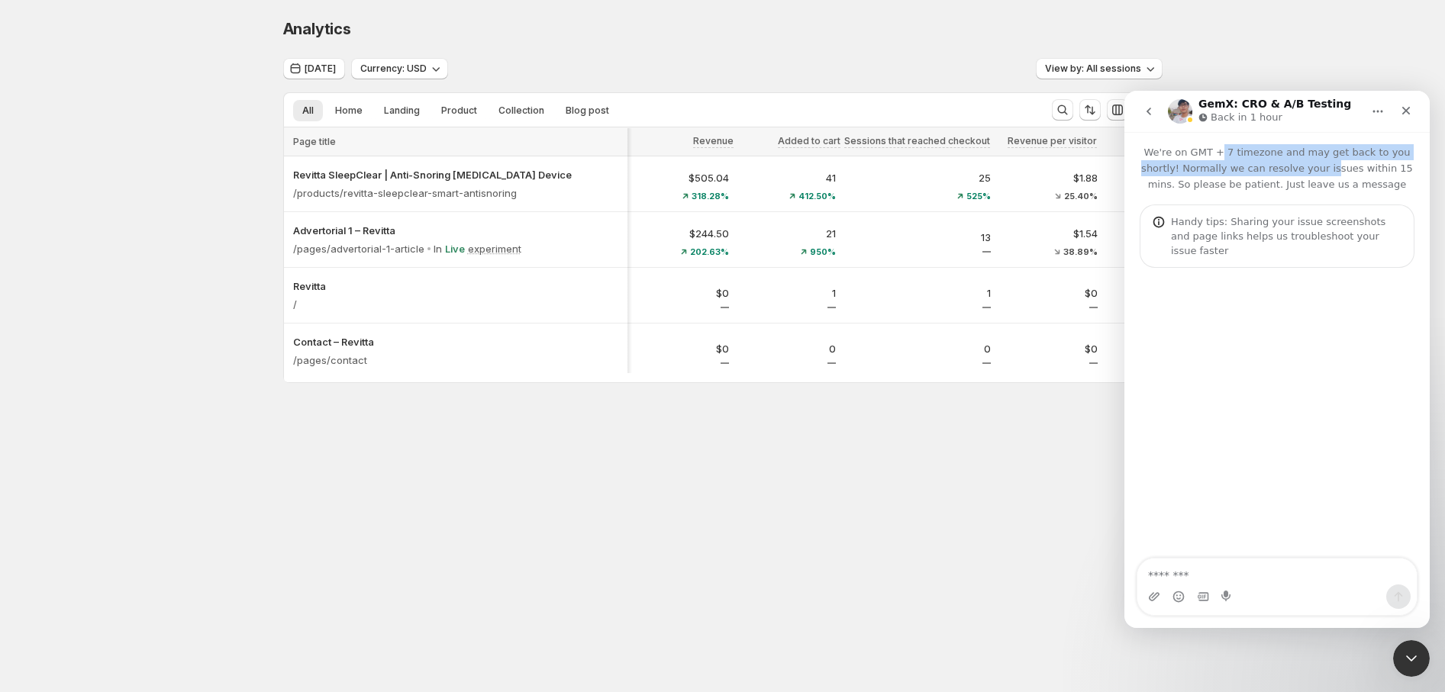
drag, startPoint x: 1233, startPoint y: 153, endPoint x: 1331, endPoint y: 167, distance: 99.4
click at [1331, 167] on p "We're on GMT + 7 timezone and may get back to you shortly! Normally we can reso…" at bounding box center [1276, 162] width 305 height 60
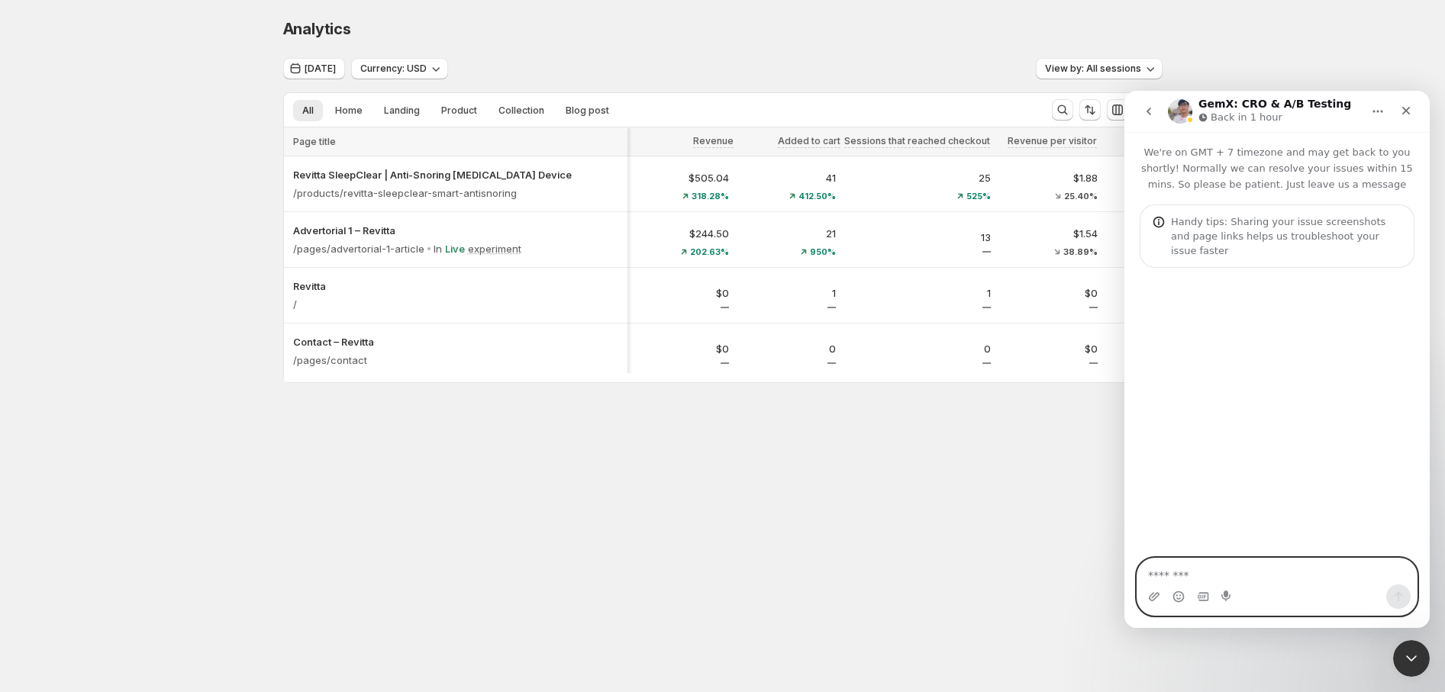
click at [1179, 575] on textarea "Message…" at bounding box center [1276, 572] width 279 height 26
type textarea "*****"
type textarea "*"
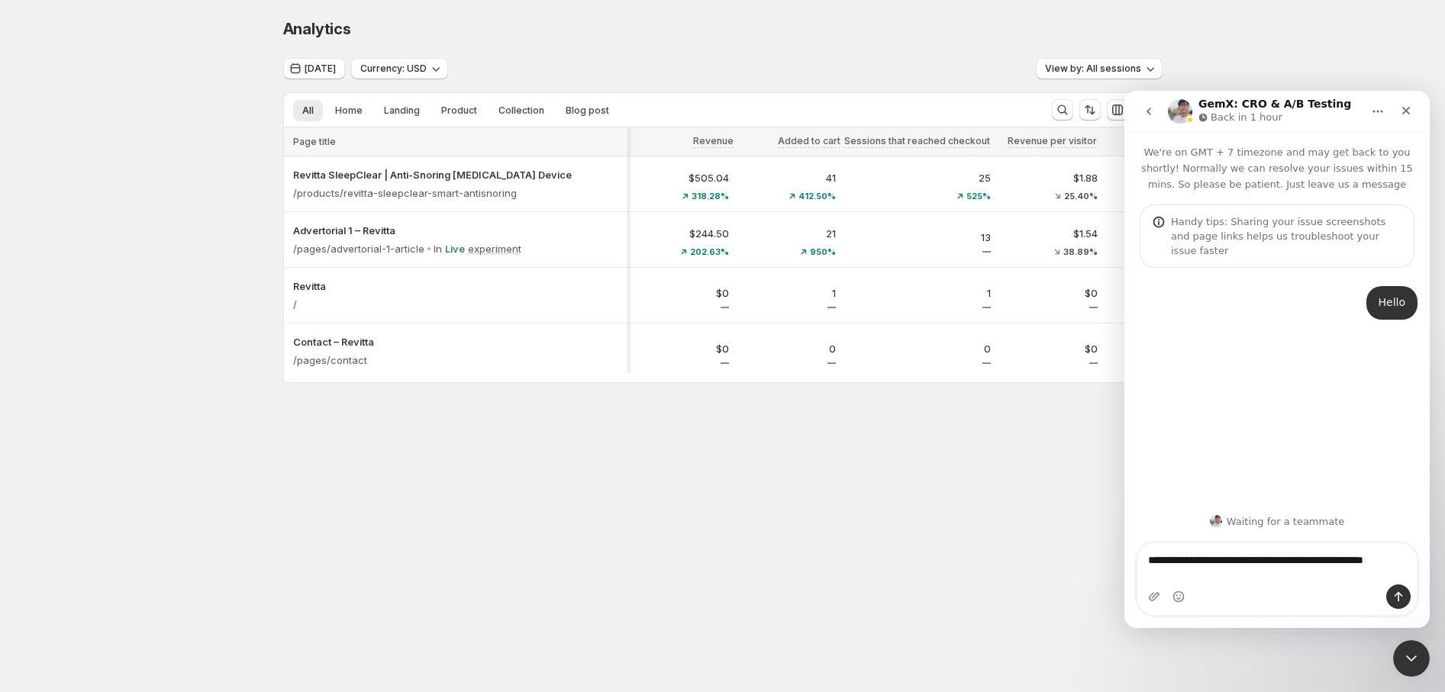
type textarea "**********"
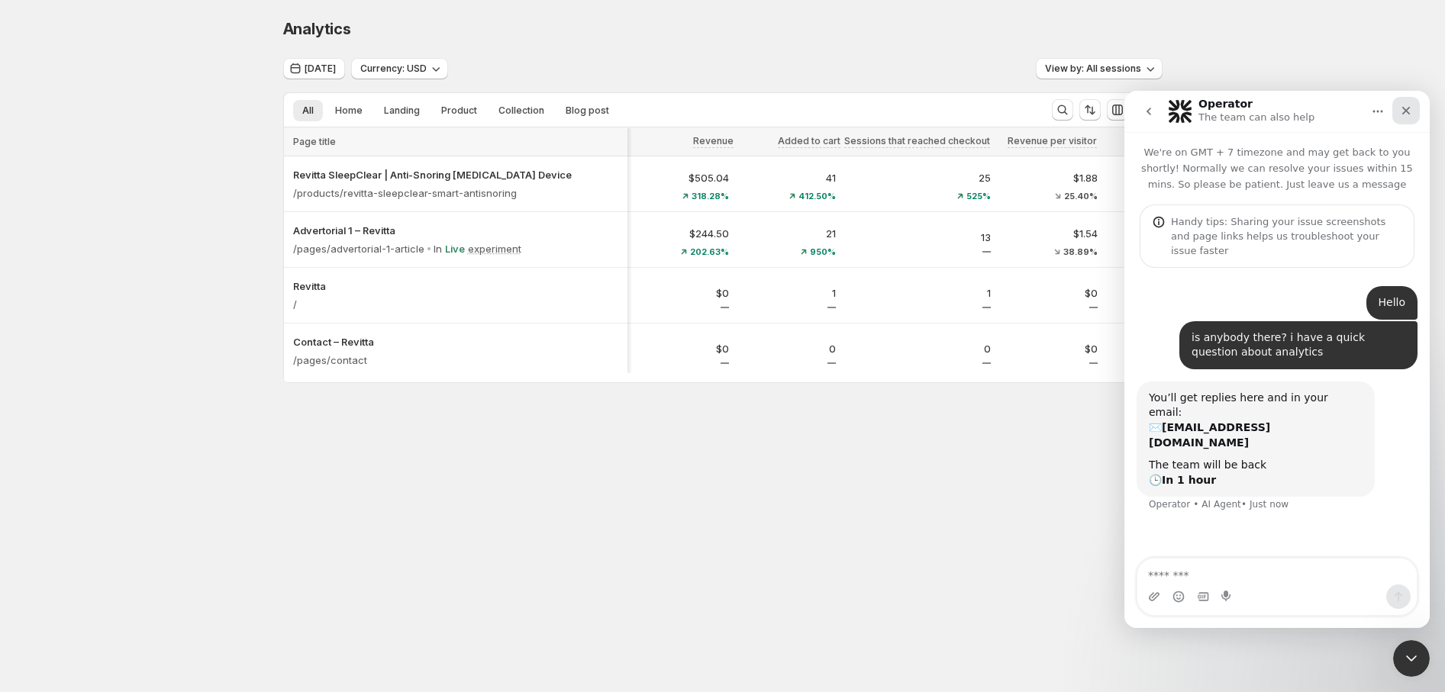
click at [1404, 106] on icon "Close" at bounding box center [1406, 111] width 12 height 12
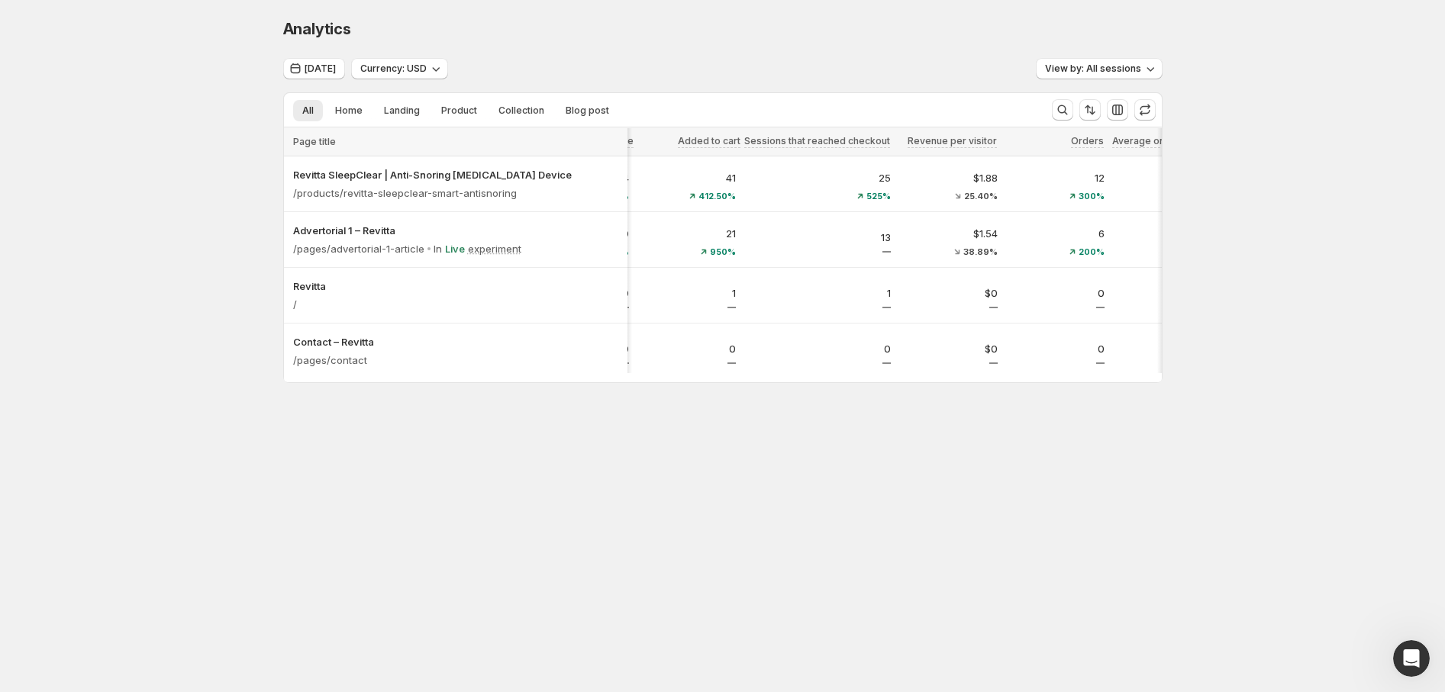
scroll to position [0, 683]
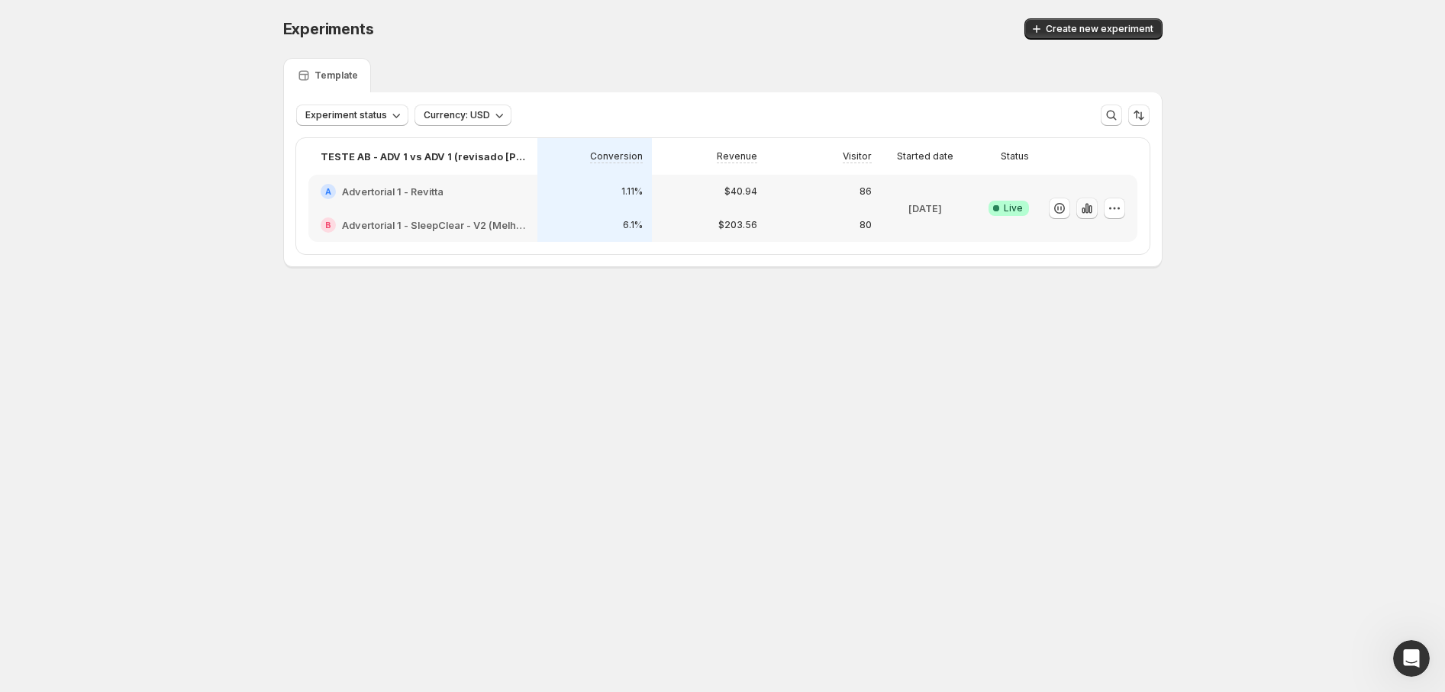
click at [1089, 209] on icon "button" at bounding box center [1086, 208] width 15 height 15
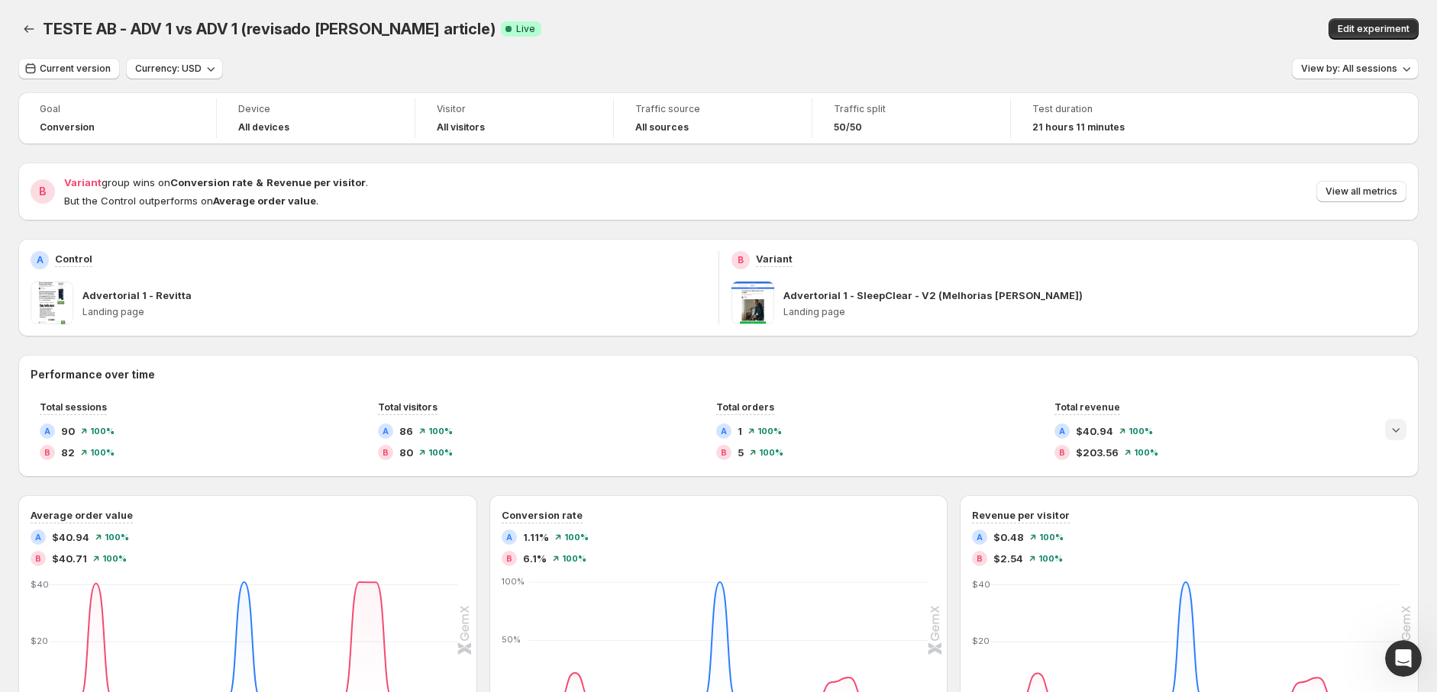
click at [1400, 431] on icon "Expand chart" at bounding box center [1396, 430] width 8 height 5
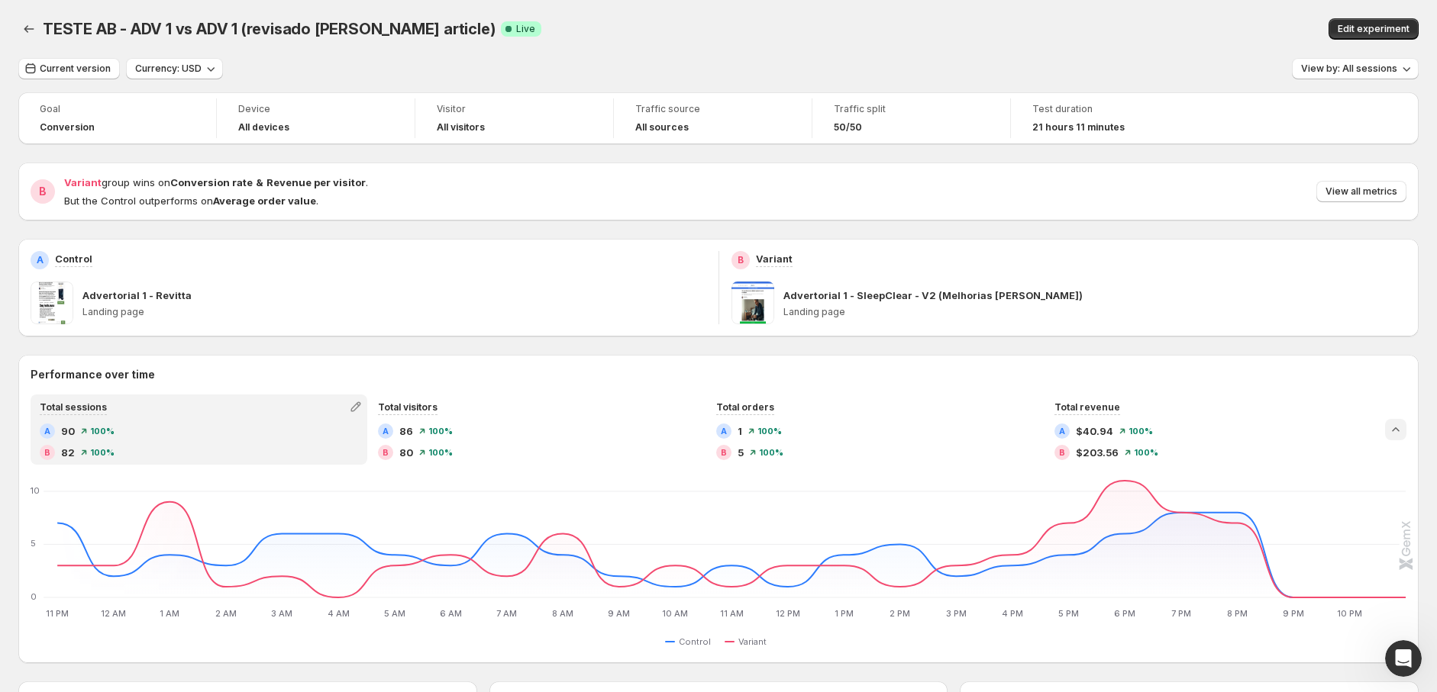
click at [1398, 431] on icon "Collapse chart" at bounding box center [1395, 429] width 7 height 4
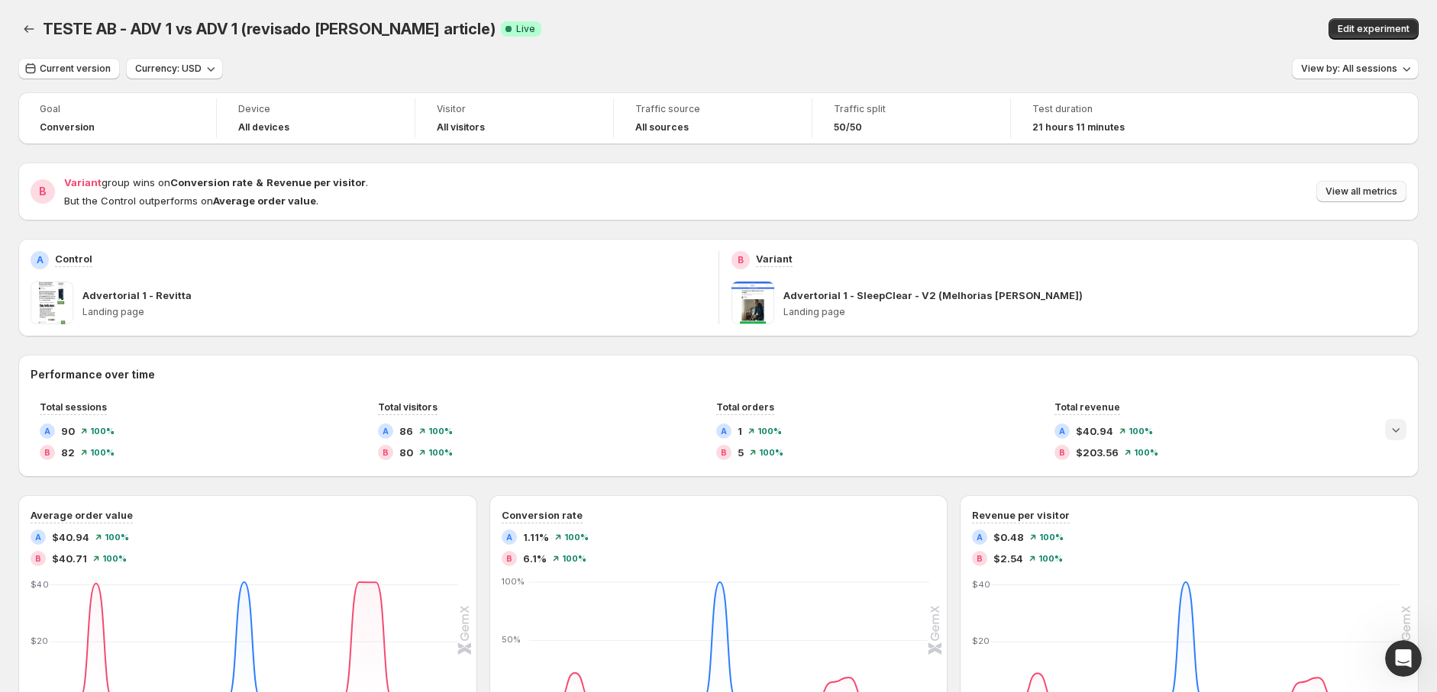
click at [1385, 192] on span "View all metrics" at bounding box center [1361, 191] width 72 height 12
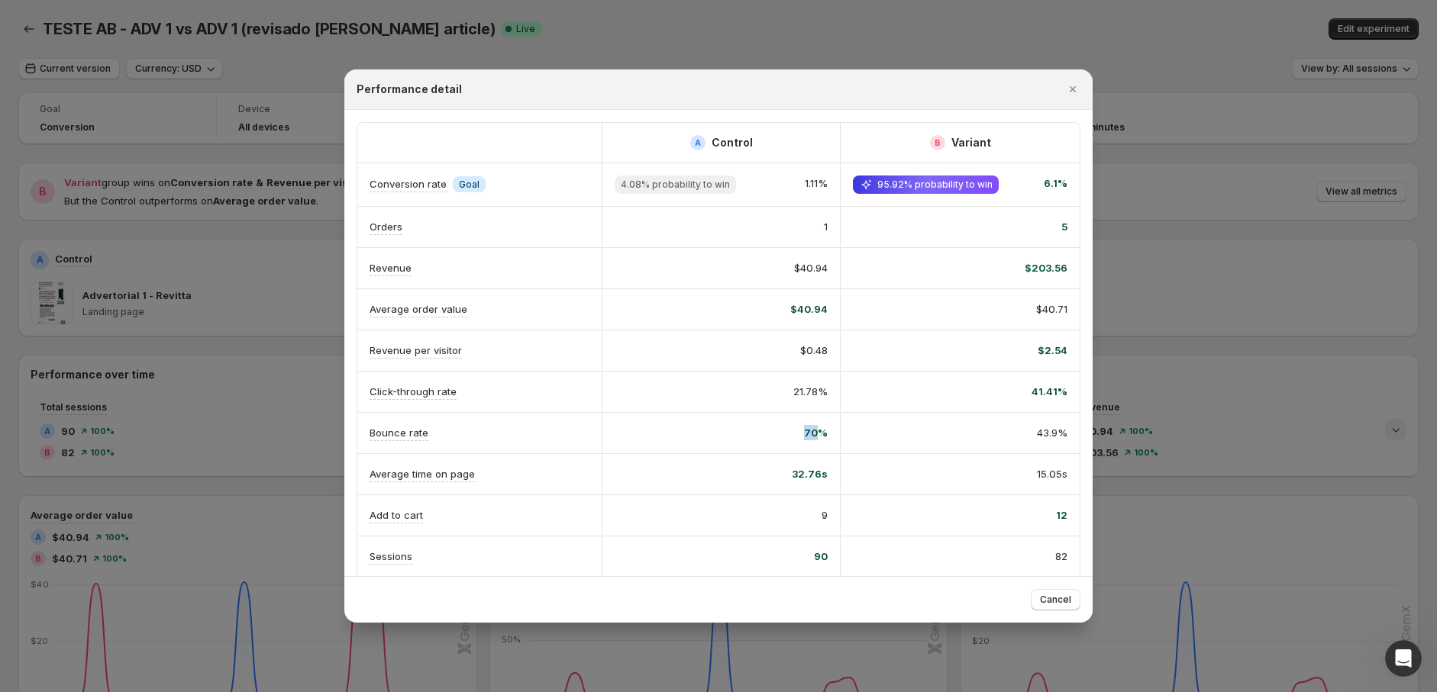
drag, startPoint x: 815, startPoint y: 428, endPoint x: 792, endPoint y: 432, distance: 24.0
click at [792, 432] on div "70%" at bounding box center [720, 432] width 213 height 15
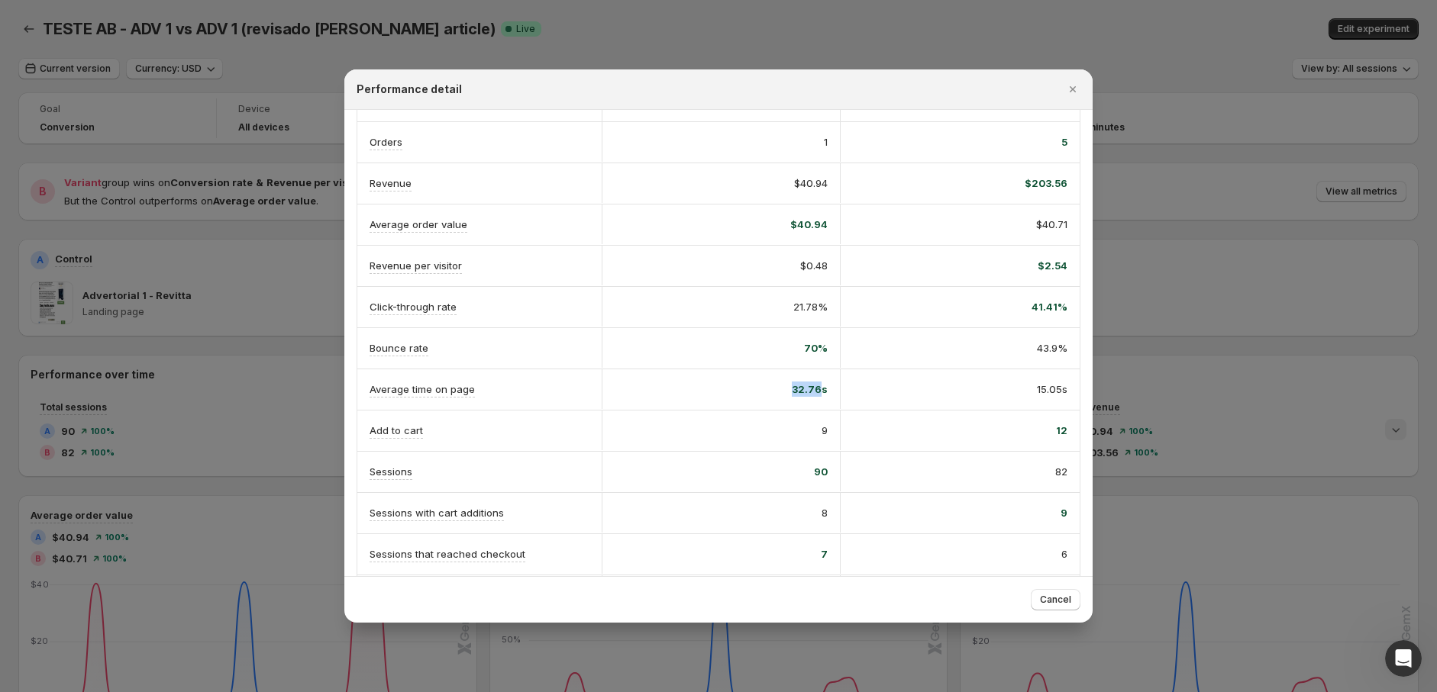
drag, startPoint x: 815, startPoint y: 391, endPoint x: 780, endPoint y: 391, distance: 35.1
click at [780, 391] on div "32.76s" at bounding box center [720, 389] width 213 height 15
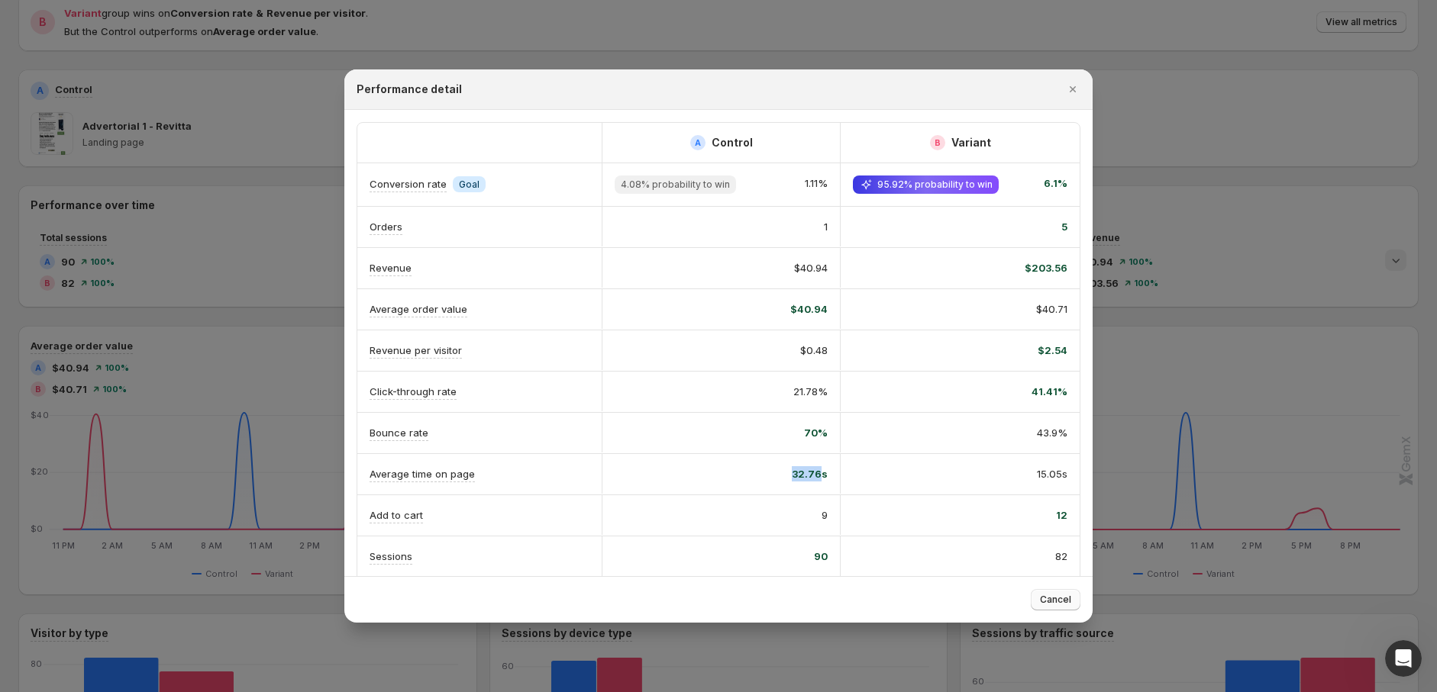
click at [1046, 598] on span "Cancel" at bounding box center [1055, 600] width 31 height 12
